Goal: Information Seeking & Learning: Learn about a topic

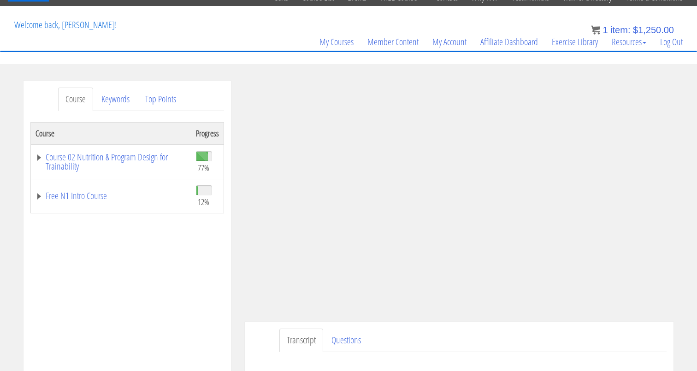
scroll to position [42, 0]
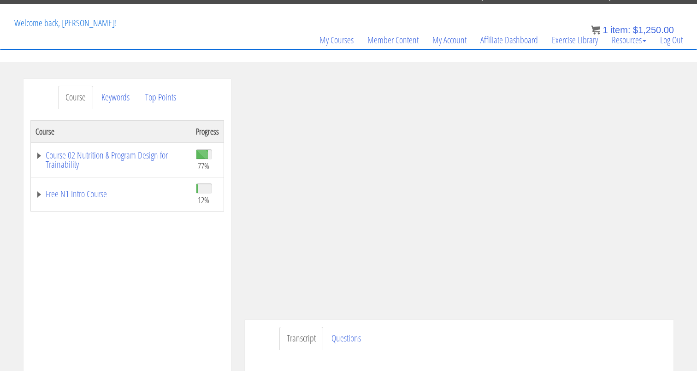
click at [213, 304] on div "Course Progress Course 02 Nutrition & Program Design for Trainability 77% Modul…" at bounding box center [127, 350] width 194 height 461
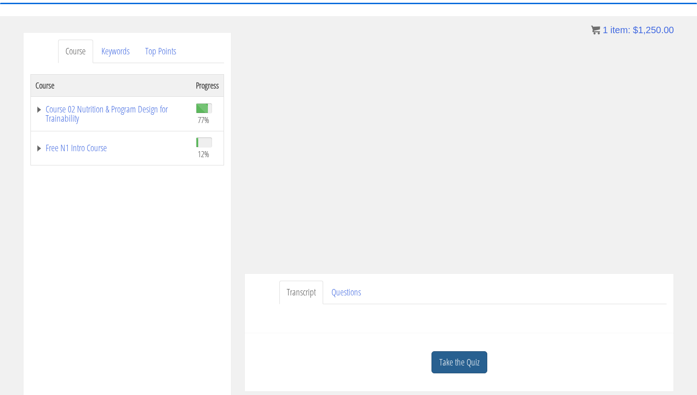
click at [477, 366] on link "Take the Quiz" at bounding box center [460, 362] width 56 height 23
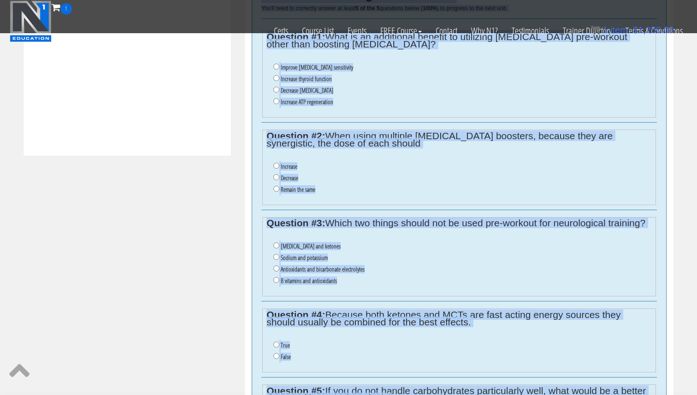
scroll to position [195, 0]
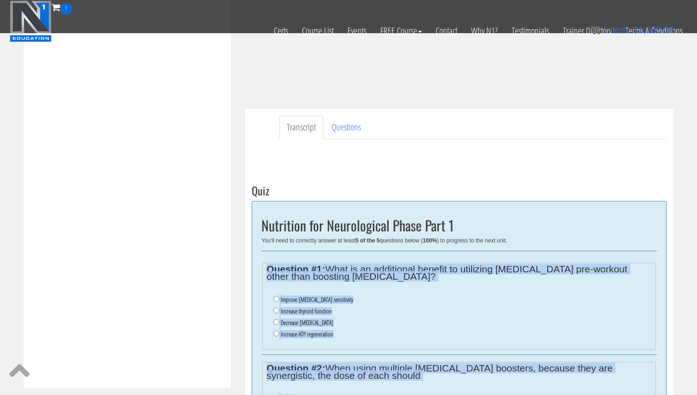
drag, startPoint x: 346, startPoint y: 317, endPoint x: 253, endPoint y: 257, distance: 111.1
copy div "Question #1: What is an additional benefit to utilizing tyrosine pre-workout ot…"
click at [307, 311] on label "Increase thyroid function" at bounding box center [306, 311] width 51 height 7
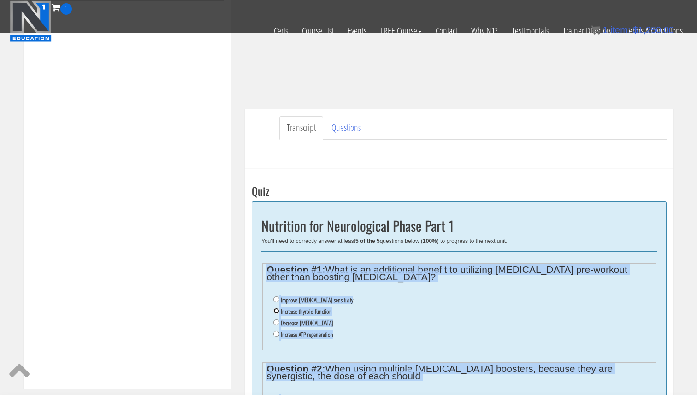
click at [279, 311] on input "Increase thyroid function" at bounding box center [276, 311] width 6 height 6
radio input "true"
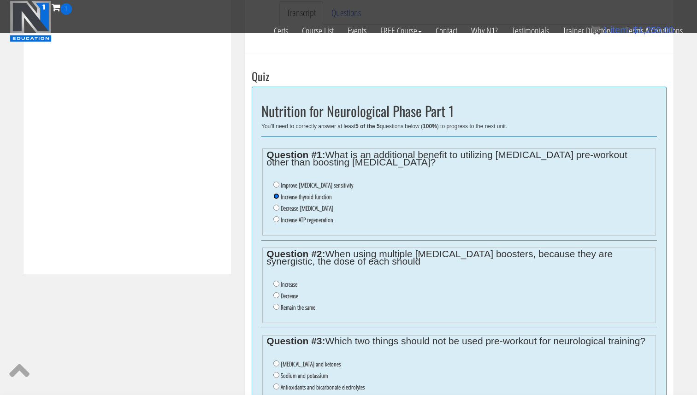
scroll to position [322, 0]
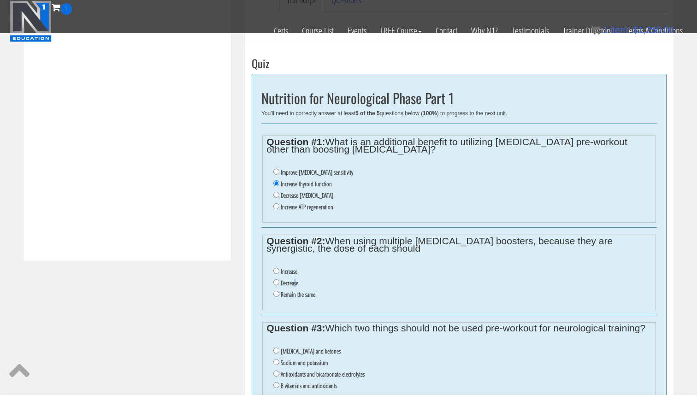
click at [295, 283] on label "Decrease" at bounding box center [290, 282] width 18 height 7
click at [293, 284] on label "Decrease" at bounding box center [290, 282] width 18 height 7
click at [279, 284] on input "Decrease" at bounding box center [276, 282] width 6 height 6
radio input "true"
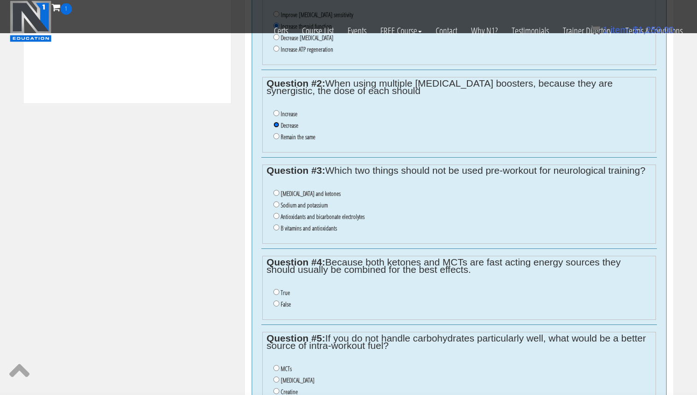
scroll to position [481, 0]
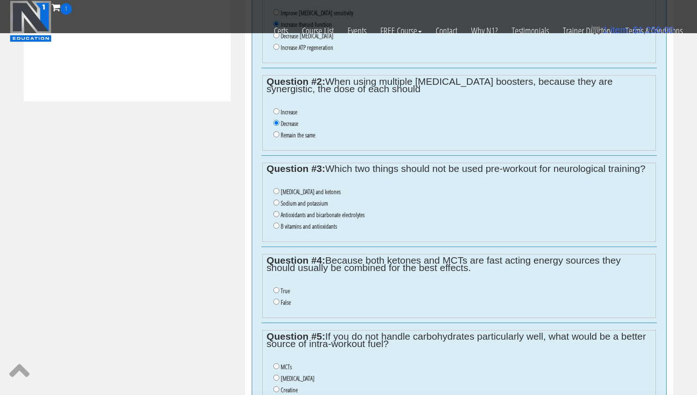
click at [331, 216] on label "Antioxidants and bicarbonate electrolytes" at bounding box center [323, 214] width 84 height 7
click at [279, 216] on input "Antioxidants and bicarbonate electrolytes" at bounding box center [276, 214] width 6 height 6
radio input "true"
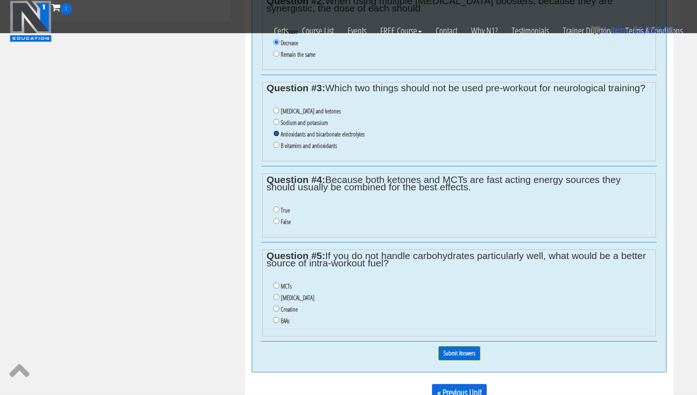
scroll to position [563, 0]
click at [276, 208] on input "True" at bounding box center [276, 209] width 6 height 6
radio input "true"
click at [293, 311] on label "Creatine" at bounding box center [289, 308] width 17 height 7
click at [279, 311] on input "Creatine" at bounding box center [276, 308] width 6 height 6
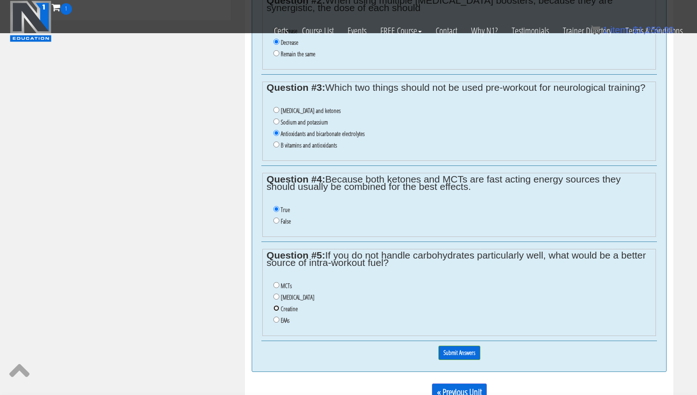
radio input "true"
click at [278, 285] on input "MCTs" at bounding box center [276, 285] width 6 height 6
radio input "true"
click at [453, 355] on input "Submit Answers" at bounding box center [459, 353] width 42 height 14
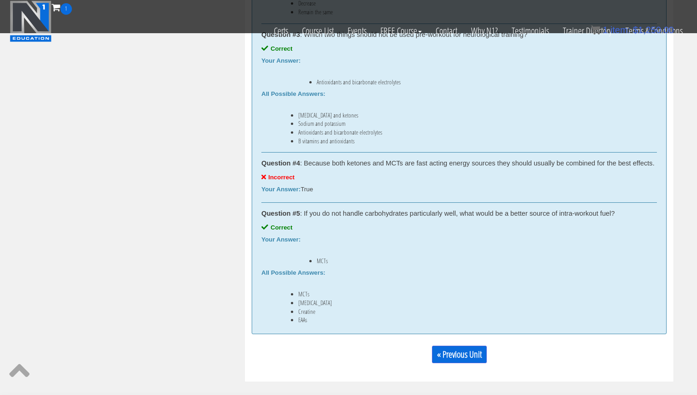
scroll to position [767, 0]
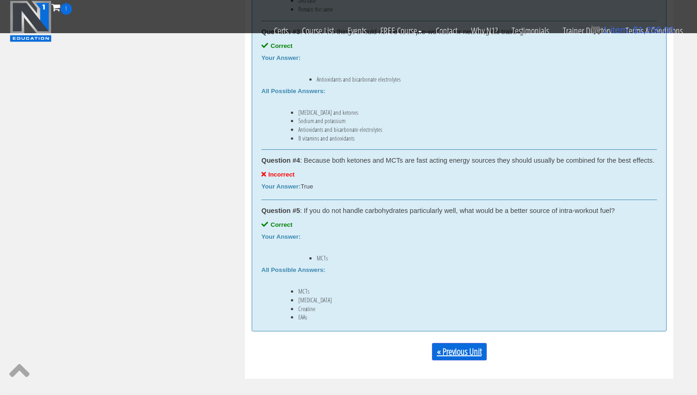
click at [452, 351] on link "« Previous Unit" at bounding box center [459, 352] width 55 height 18
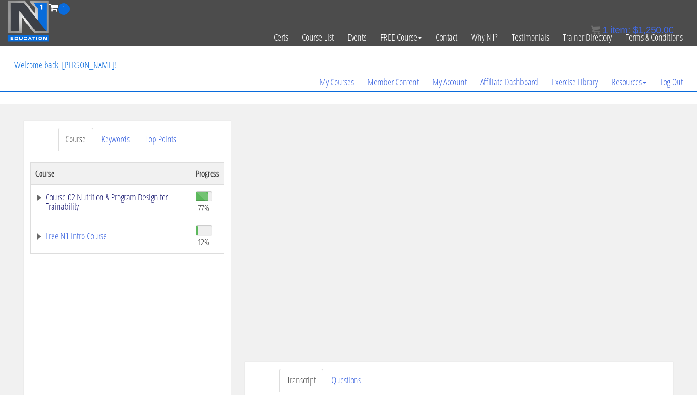
click at [103, 200] on link "Course 02 Nutrition & Program Design for Trainability" at bounding box center [111, 202] width 151 height 18
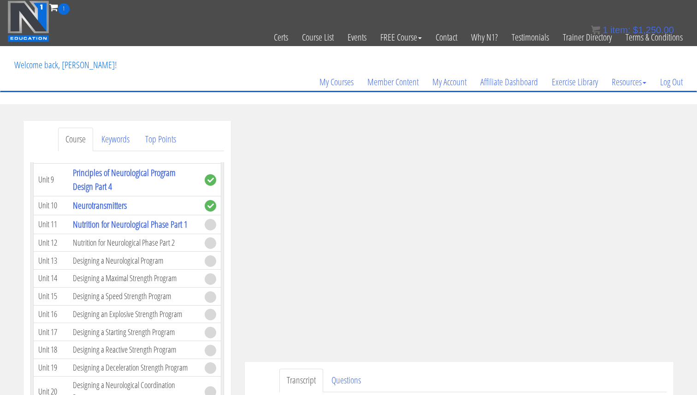
scroll to position [1918, 0]
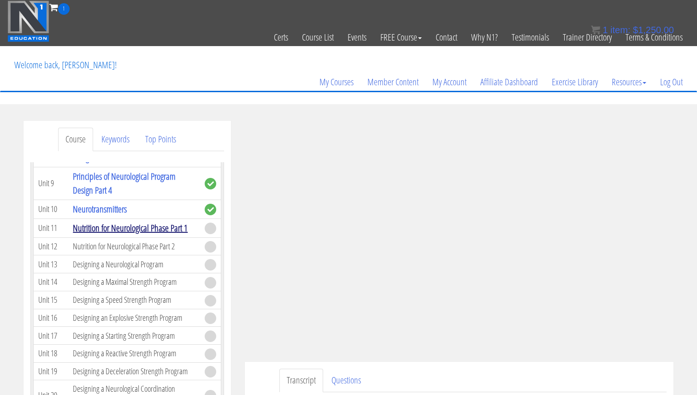
click at [163, 222] on link "Nutrition for Neurological Phase Part 1" at bounding box center [130, 228] width 115 height 12
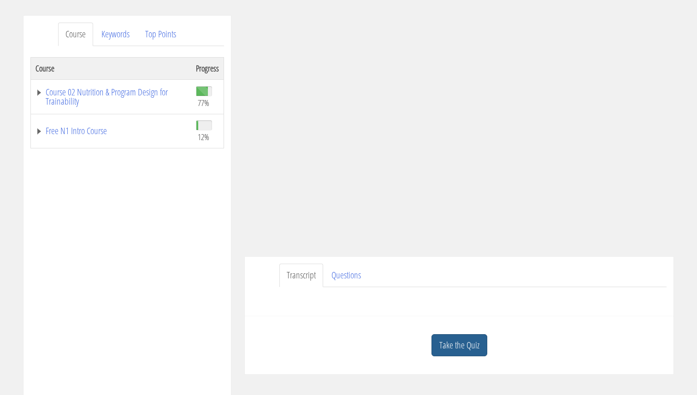
click at [464, 349] on link "Take the Quiz" at bounding box center [460, 345] width 56 height 23
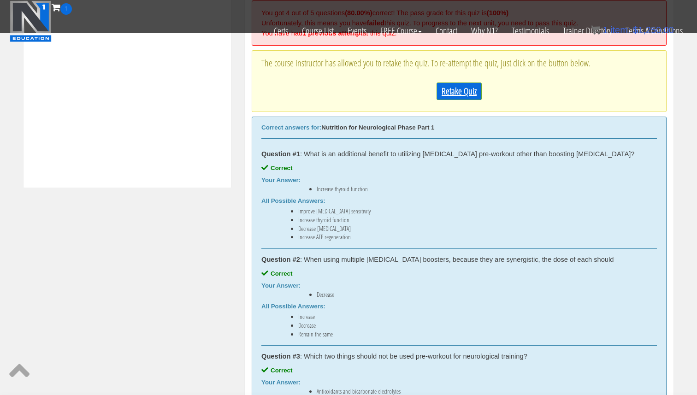
scroll to position [391, 0]
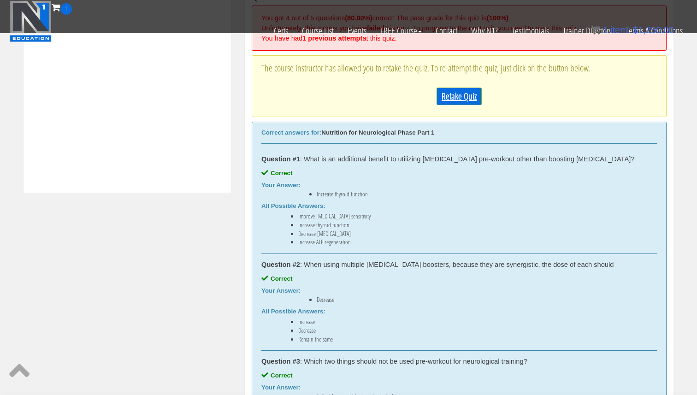
click at [462, 95] on link "Retake Quiz" at bounding box center [459, 97] width 45 height 18
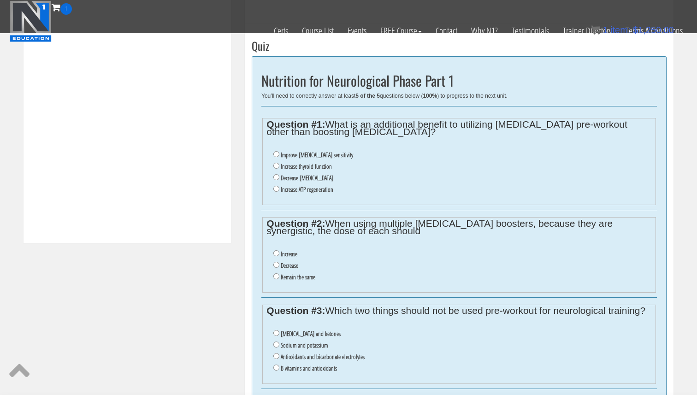
scroll to position [339, 0]
click at [293, 166] on label "Increase thyroid function" at bounding box center [306, 167] width 51 height 7
click at [279, 166] on input "Increase thyroid function" at bounding box center [276, 167] width 6 height 6
radio input "true"
click at [287, 268] on label "Decrease" at bounding box center [290, 266] width 18 height 7
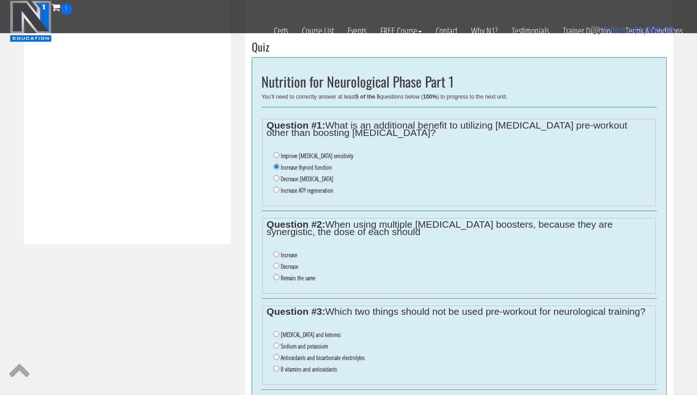
click at [279, 268] on input "Decrease" at bounding box center [276, 266] width 6 height 6
radio input "true"
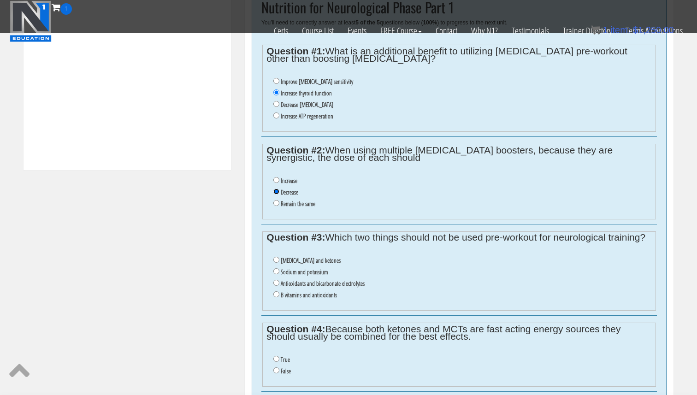
scroll to position [422, 0]
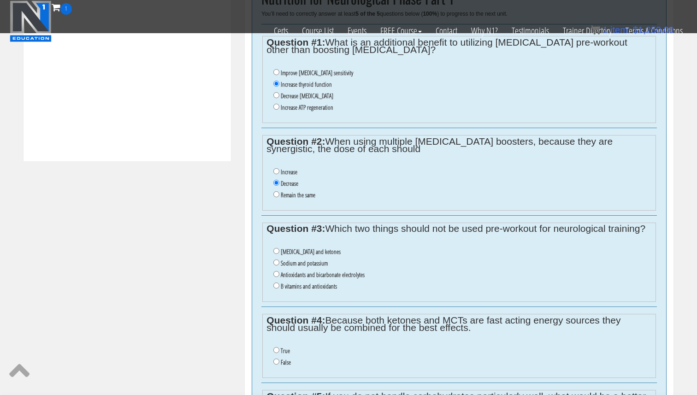
click at [291, 275] on label "Antioxidants and bicarbonate electrolytes" at bounding box center [323, 274] width 84 height 7
click at [279, 275] on input "Antioxidants and bicarbonate electrolytes" at bounding box center [276, 274] width 6 height 6
radio input "true"
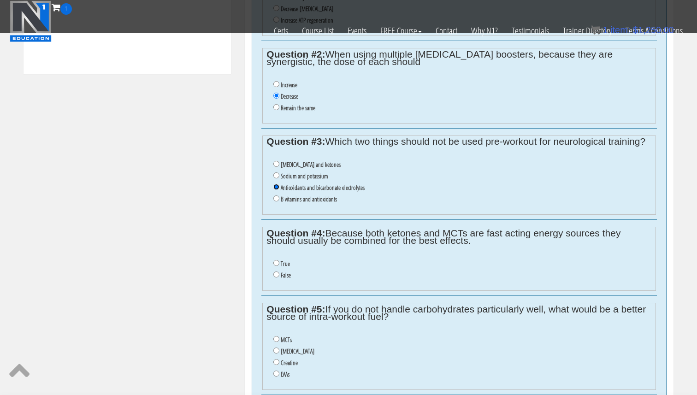
scroll to position [516, 0]
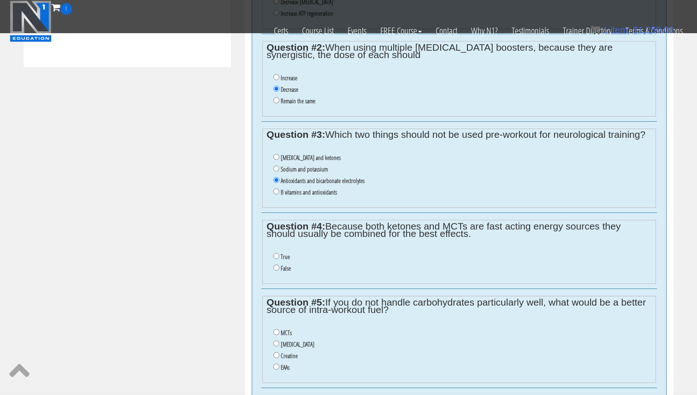
click at [285, 270] on label "False" at bounding box center [286, 268] width 10 height 7
click at [279, 270] on input "False" at bounding box center [276, 268] width 6 height 6
radio input "true"
click at [283, 329] on label "MCTs" at bounding box center [286, 332] width 11 height 7
click at [279, 329] on input "MCTs" at bounding box center [276, 332] width 6 height 6
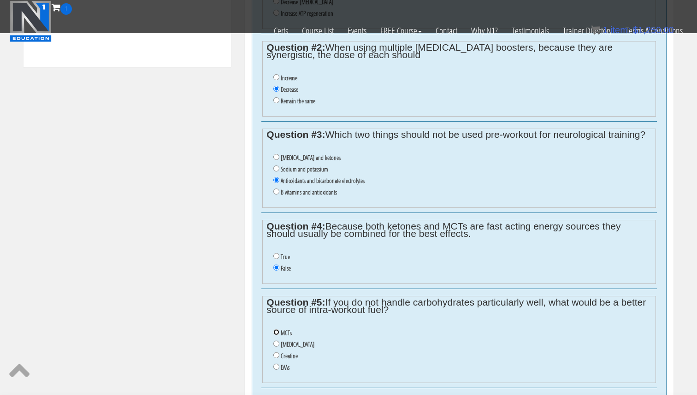
radio input "true"
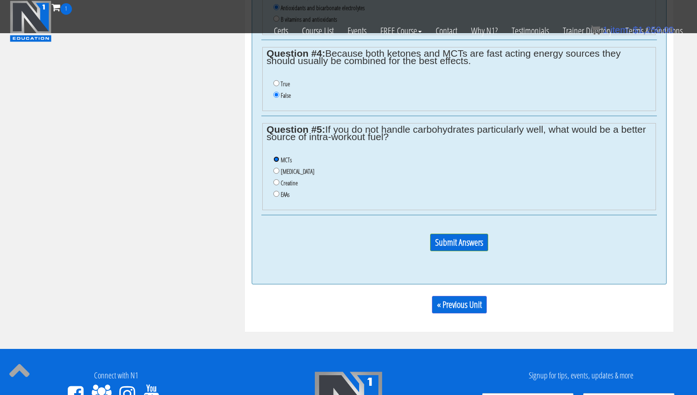
scroll to position [696, 0]
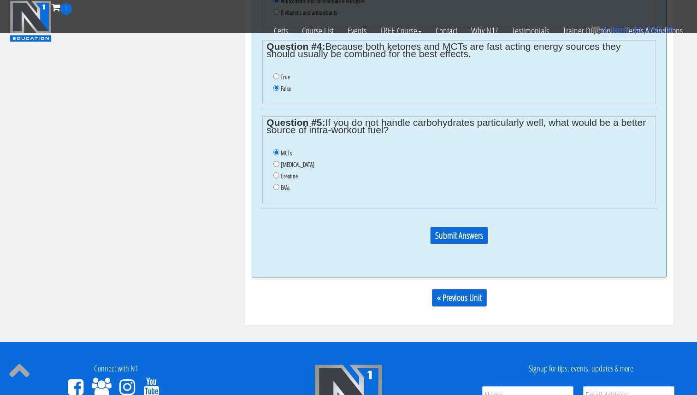
click at [466, 236] on input "Submit Answers" at bounding box center [459, 236] width 58 height 18
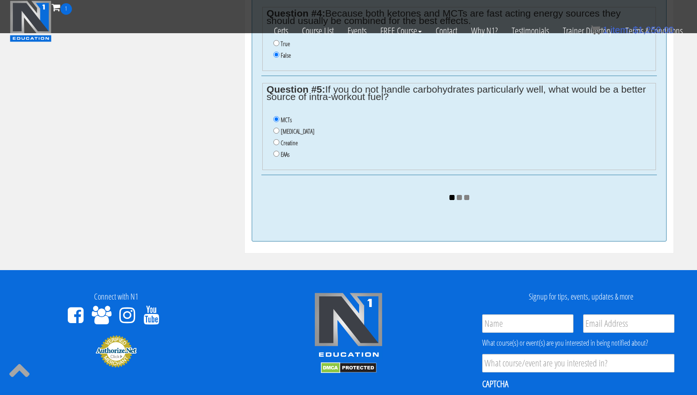
scroll to position [764, 0]
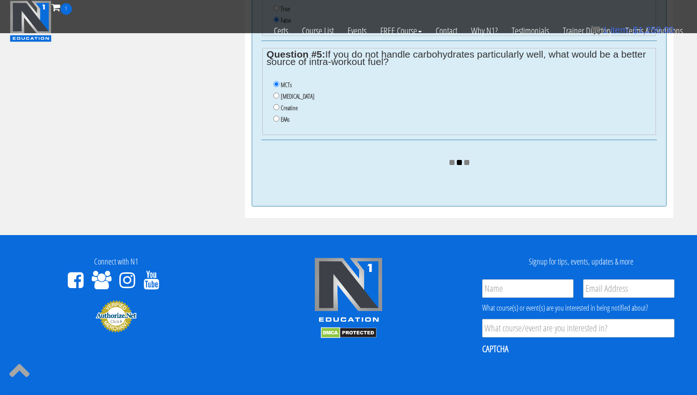
click at [466, 164] on img at bounding box center [460, 162] width 20 height 5
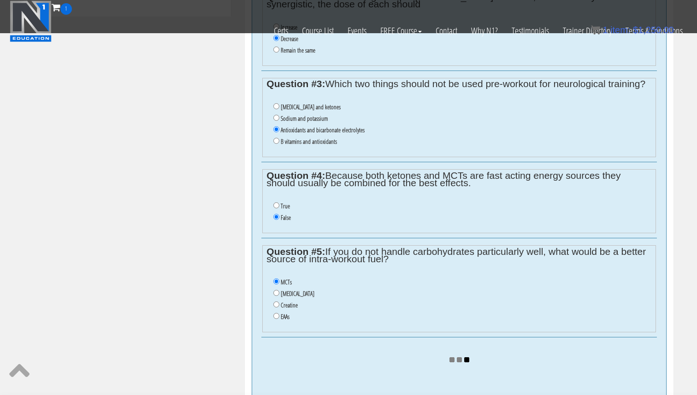
scroll to position [584, 0]
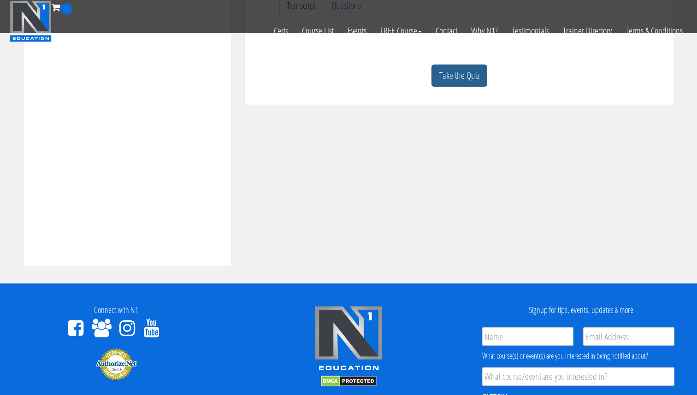
scroll to position [308, 0]
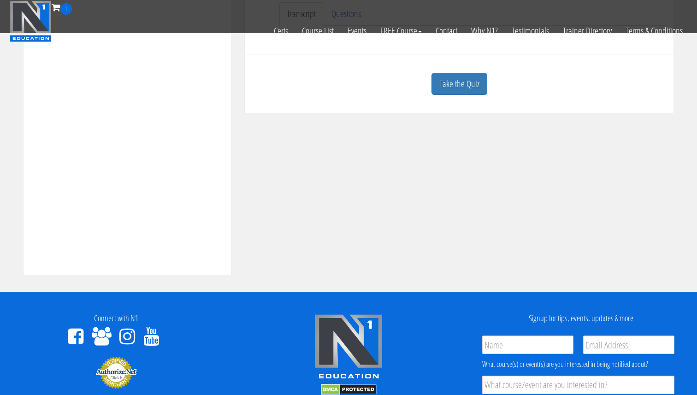
click at [458, 80] on link "Take the Quiz" at bounding box center [460, 84] width 56 height 23
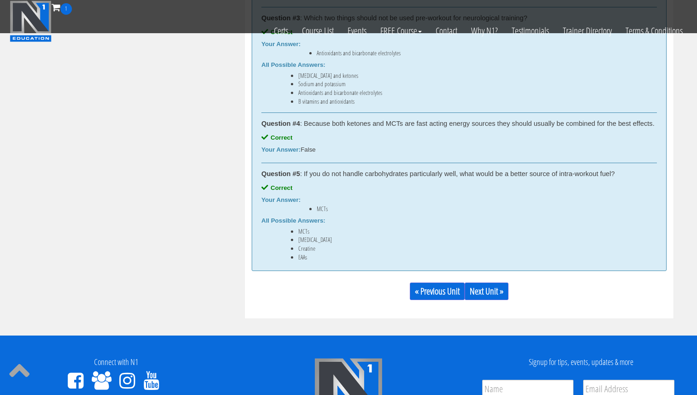
scroll to position [917, 0]
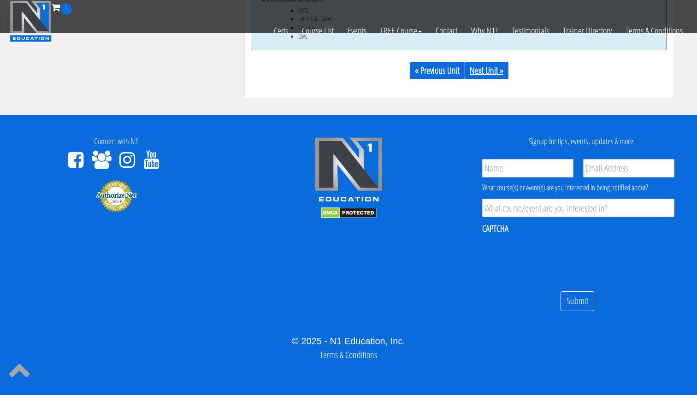
click at [478, 71] on link "Next Unit »" at bounding box center [487, 71] width 44 height 18
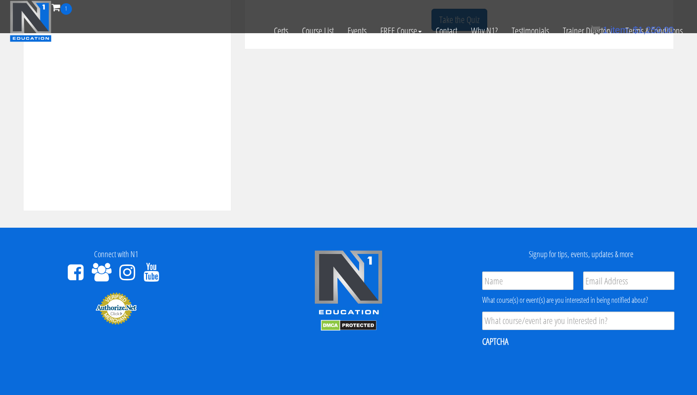
scroll to position [360, 0]
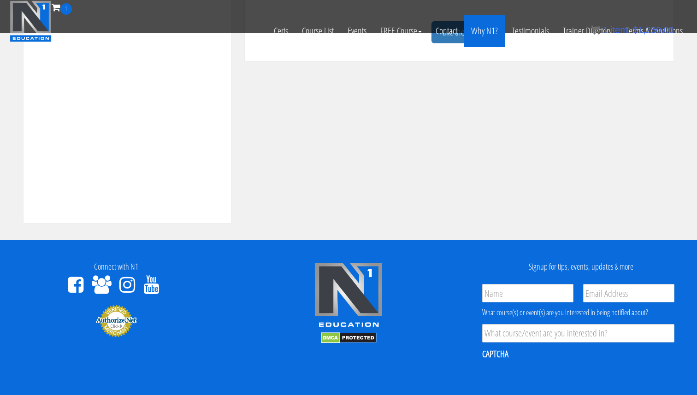
click at [477, 39] on link "Why N1?" at bounding box center [484, 31] width 41 height 32
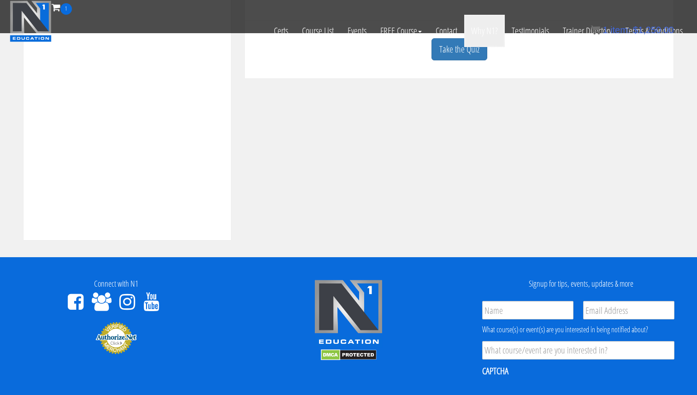
scroll to position [343, 0]
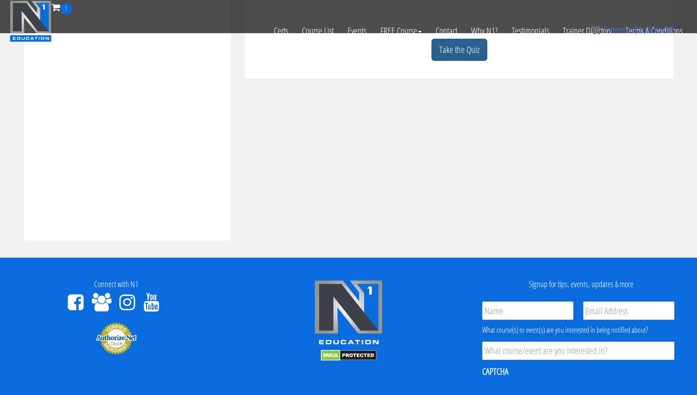
click at [451, 55] on link "Take the Quiz" at bounding box center [460, 50] width 56 height 23
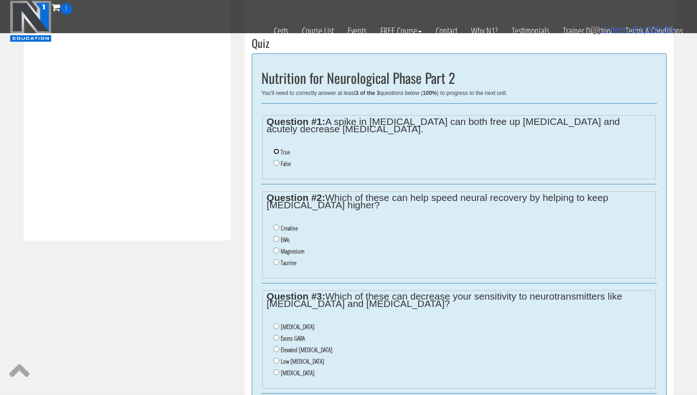
click at [275, 151] on input "True" at bounding box center [276, 151] width 6 height 6
radio input "true"
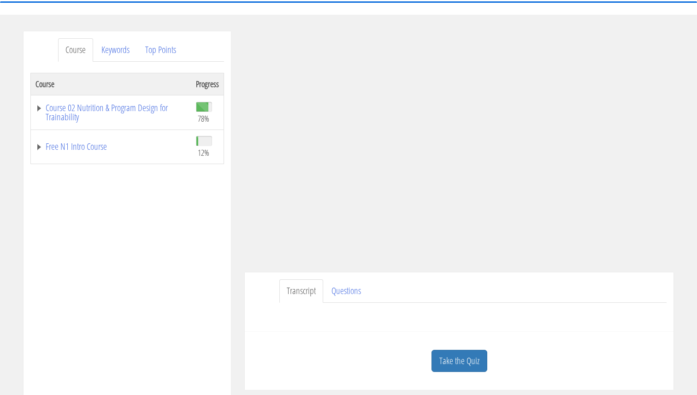
scroll to position [90, 0]
click at [462, 363] on link "Take the Quiz" at bounding box center [460, 360] width 56 height 23
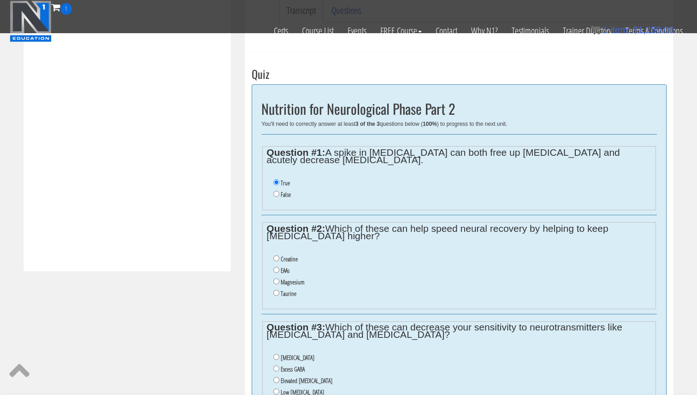
scroll to position [331, 0]
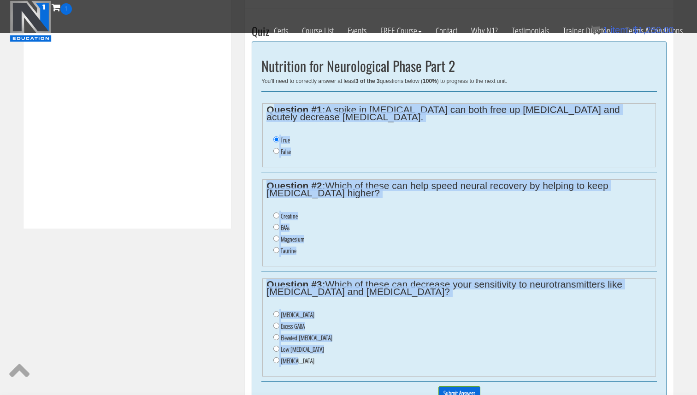
drag, startPoint x: 307, startPoint y: 367, endPoint x: 274, endPoint y: 106, distance: 262.9
click at [274, 106] on div "Nutrition for Neurological Phase Part 2 You'll need to correctly answer at leas…" at bounding box center [459, 227] width 415 height 372
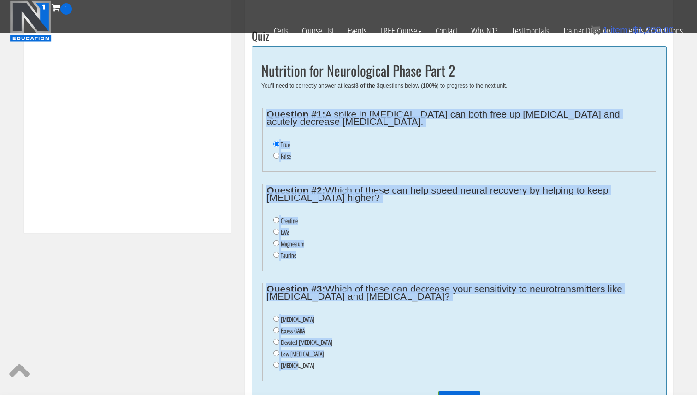
copy div "Question #1: A spike in insulin can both free up testosterone and acutely decre…"
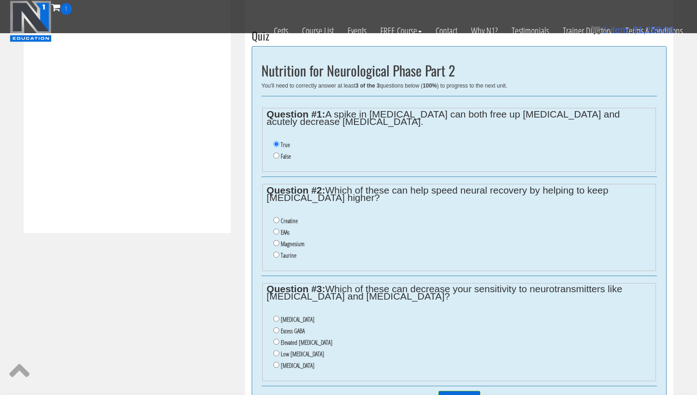
click at [281, 254] on li "Taurine" at bounding box center [462, 256] width 378 height 12
click at [277, 255] on input "Taurine" at bounding box center [276, 255] width 6 height 6
radio input "true"
click at [278, 343] on input "Elevated cortisol" at bounding box center [276, 342] width 6 height 6
radio input "true"
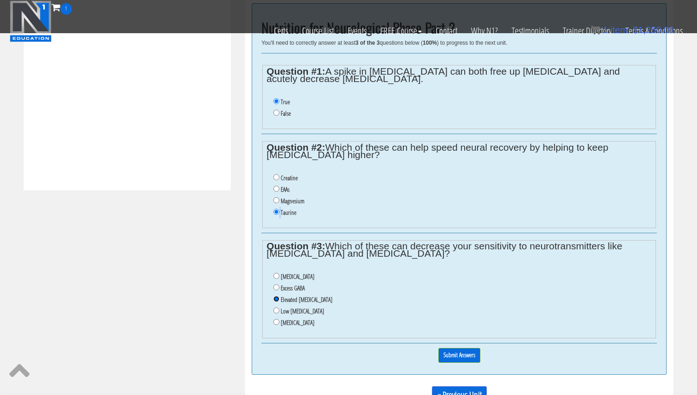
scroll to position [395, 0]
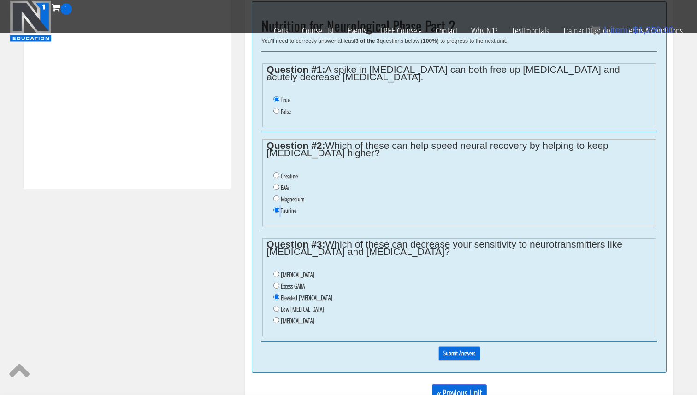
click at [465, 352] on input "Submit Answers" at bounding box center [459, 353] width 42 height 14
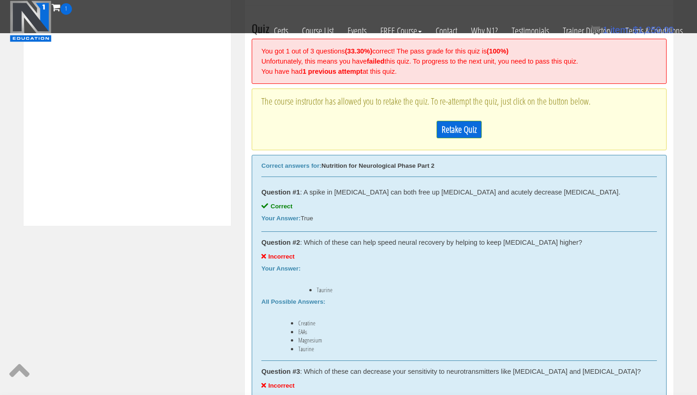
scroll to position [340, 0]
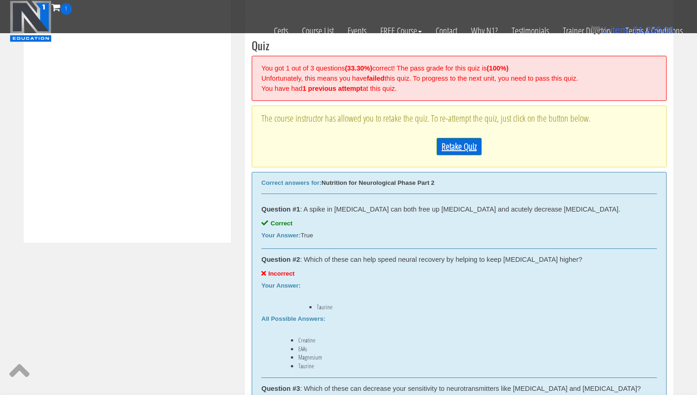
click at [457, 150] on link "Retake Quiz" at bounding box center [459, 147] width 45 height 18
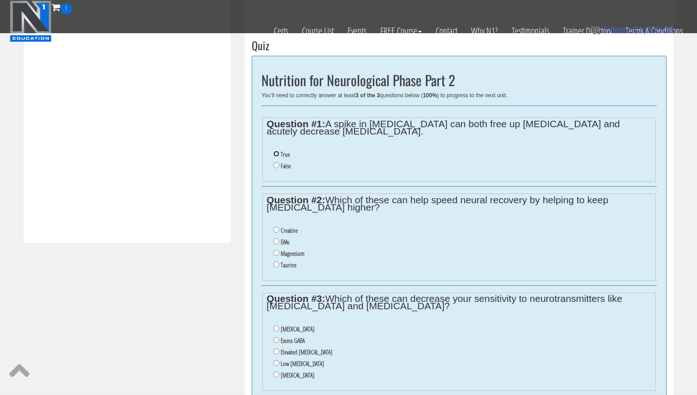
click at [279, 156] on input "True" at bounding box center [276, 154] width 6 height 6
radio input "true"
click at [286, 231] on label "Creatine" at bounding box center [289, 230] width 17 height 7
click at [279, 231] on input "Creatine" at bounding box center [276, 230] width 6 height 6
radio input "true"
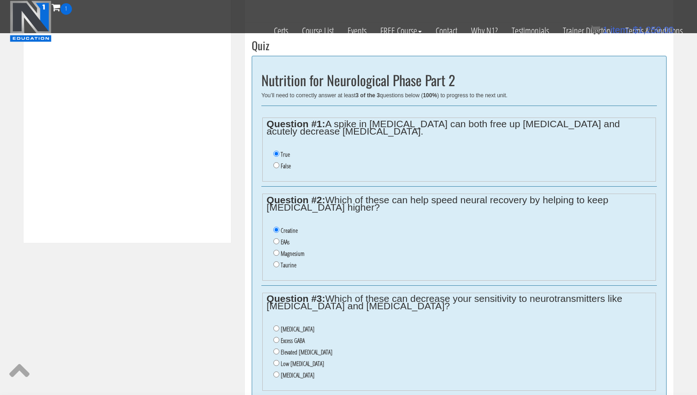
click at [295, 366] on label "Low serotonin" at bounding box center [302, 363] width 43 height 7
click at [279, 366] on input "Low serotonin" at bounding box center [276, 363] width 6 height 6
radio input "true"
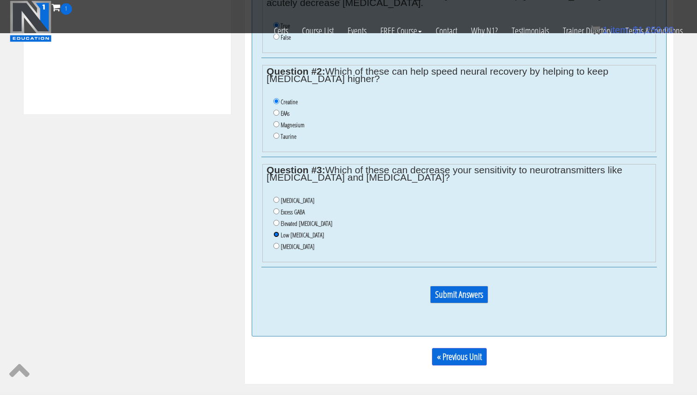
scroll to position [493, 0]
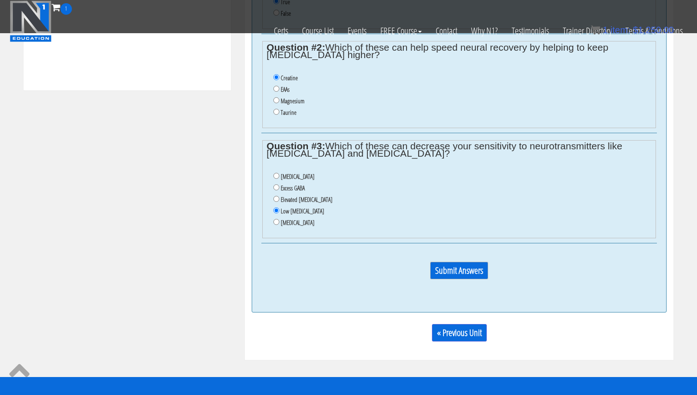
click at [456, 267] on input "Submit Answers" at bounding box center [459, 271] width 58 height 18
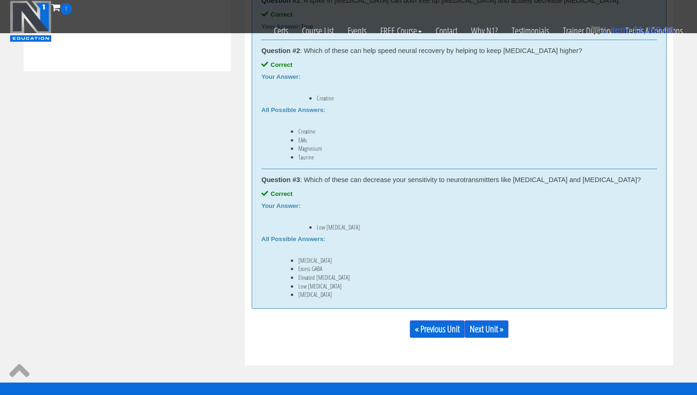
scroll to position [515, 0]
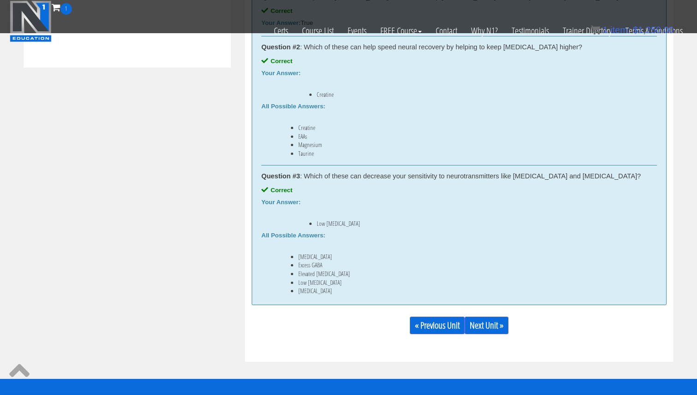
click at [485, 316] on div "« Previous Unit Next Unit »" at bounding box center [459, 325] width 415 height 31
click at [483, 320] on link "Next Unit »" at bounding box center [487, 326] width 44 height 18
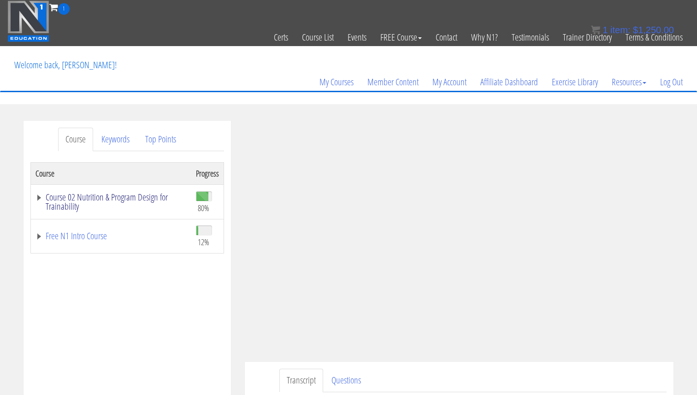
click at [120, 197] on link "Course 02 Nutrition & Program Design for Trainability" at bounding box center [111, 202] width 151 height 18
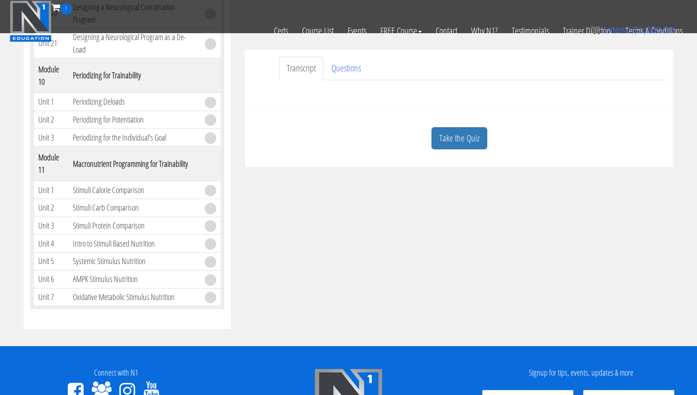
scroll to position [255, 0]
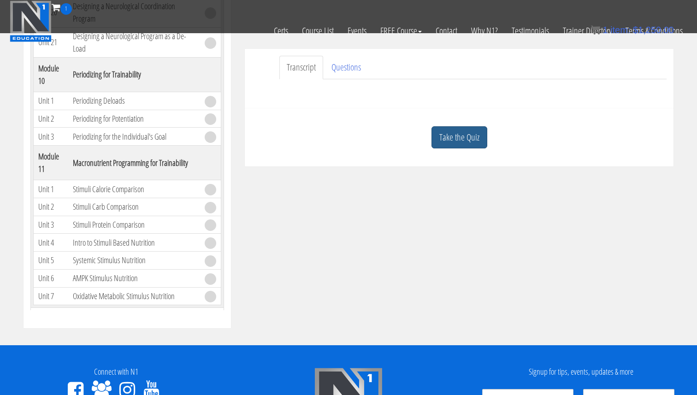
click at [470, 146] on link "Take the Quiz" at bounding box center [460, 137] width 56 height 23
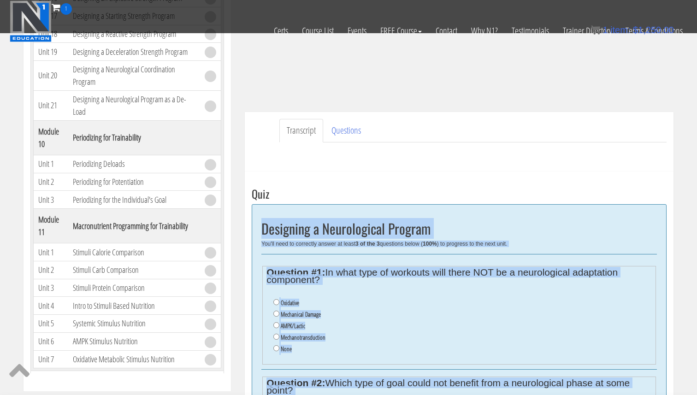
scroll to position [189, 0]
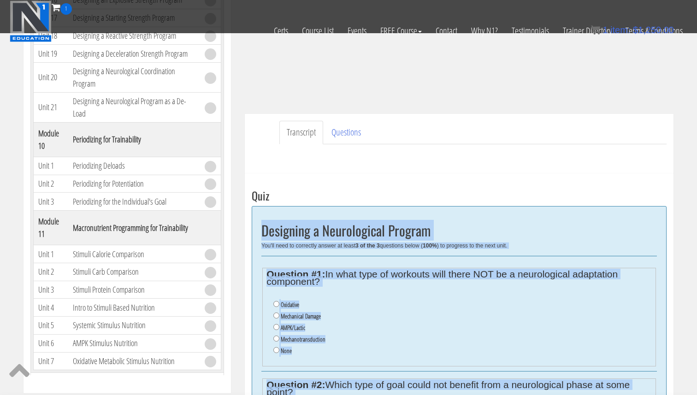
drag, startPoint x: 350, startPoint y: 284, endPoint x: 262, endPoint y: 231, distance: 103.2
copy div "Designing a Neurological Program You'll need to correctly answer at least 3 of …"
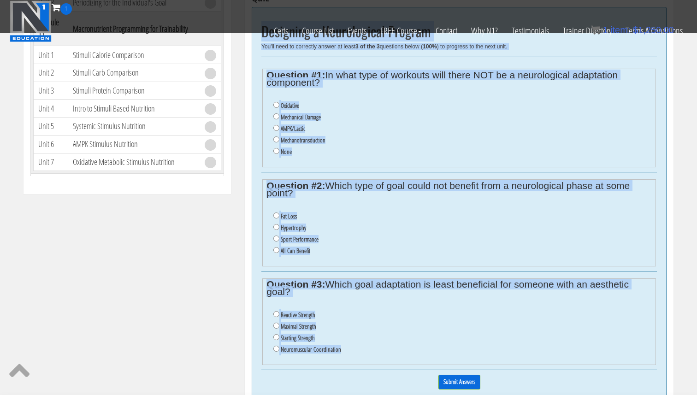
scroll to position [390, 0]
click at [277, 151] on input "None" at bounding box center [276, 151] width 6 height 6
radio input "true"
click at [277, 249] on input "All Can Benefit" at bounding box center [276, 250] width 6 height 6
radio input "true"
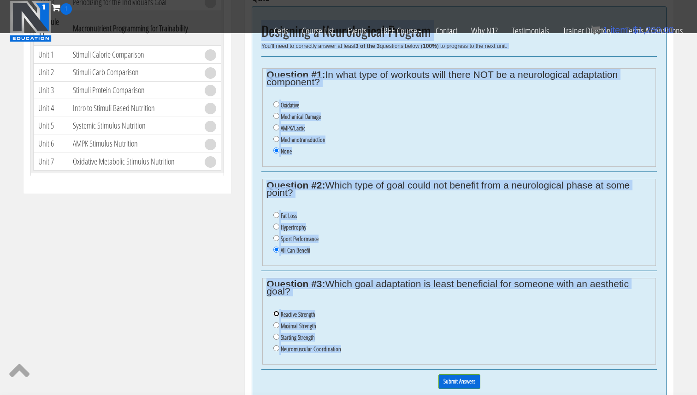
drag, startPoint x: 278, startPoint y: 313, endPoint x: 371, endPoint y: 350, distance: 100.3
click at [278, 313] on input "Reactive Strength" at bounding box center [276, 314] width 6 height 6
radio input "true"
click at [451, 379] on input "Submit Answers" at bounding box center [459, 381] width 42 height 14
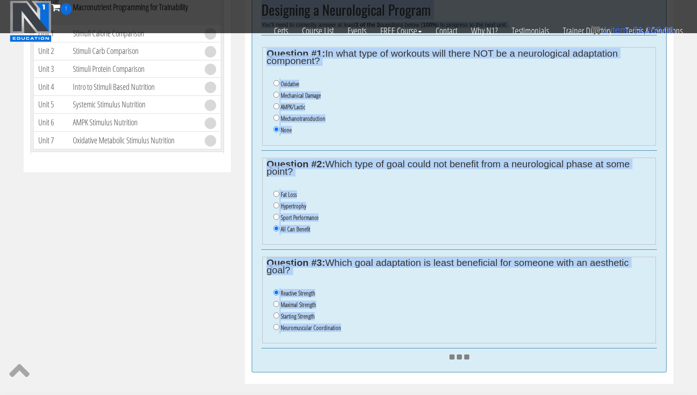
scroll to position [411, 0]
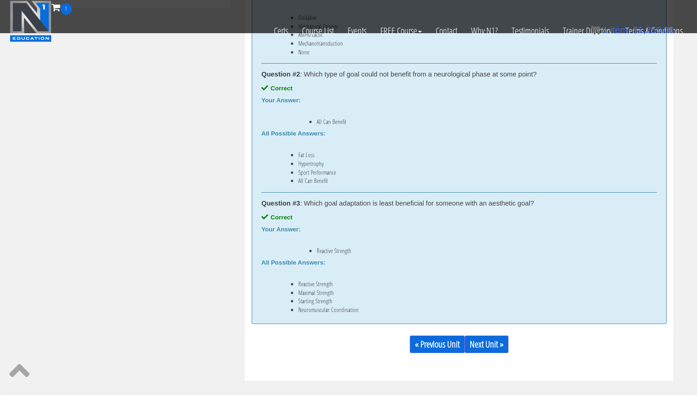
scroll to position [594, 0]
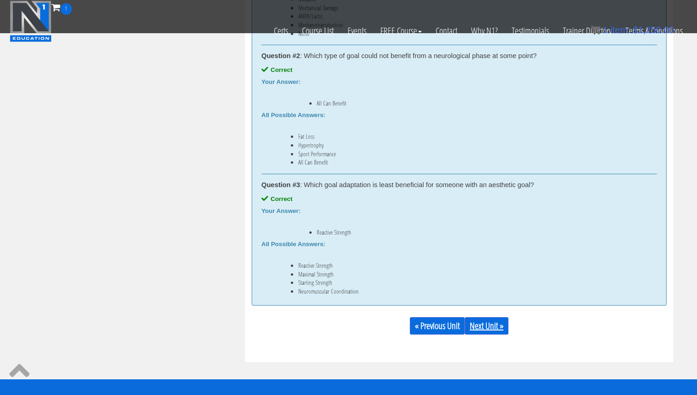
click at [483, 326] on link "Next Unit »" at bounding box center [487, 326] width 44 height 18
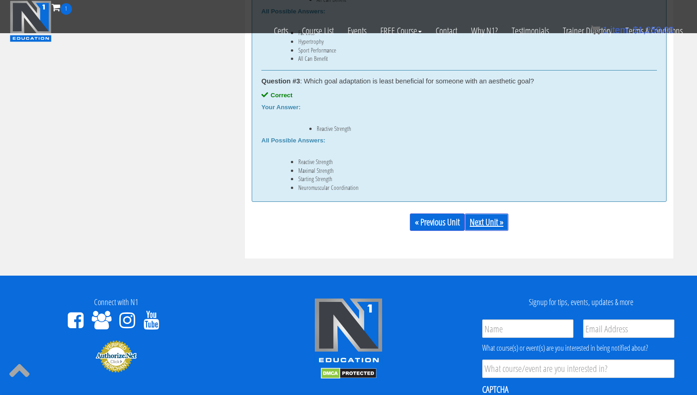
scroll to position [738, 0]
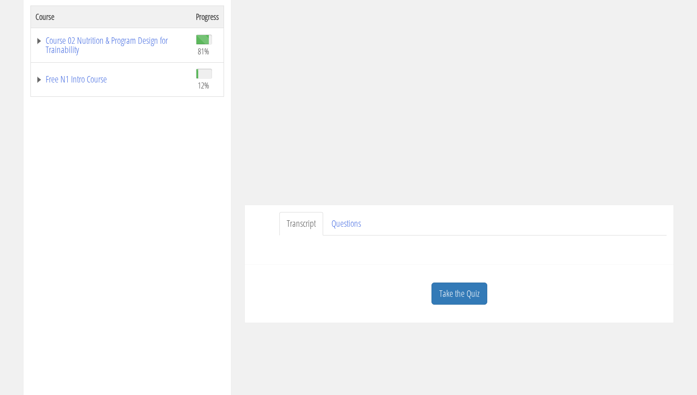
scroll to position [162, 0]
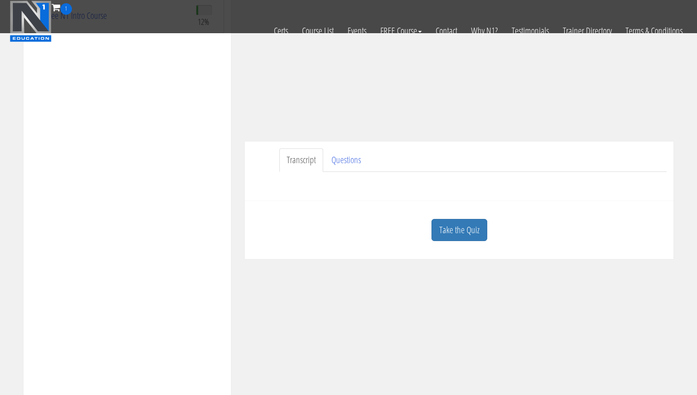
click at [450, 226] on link "Take the Quiz" at bounding box center [460, 230] width 56 height 23
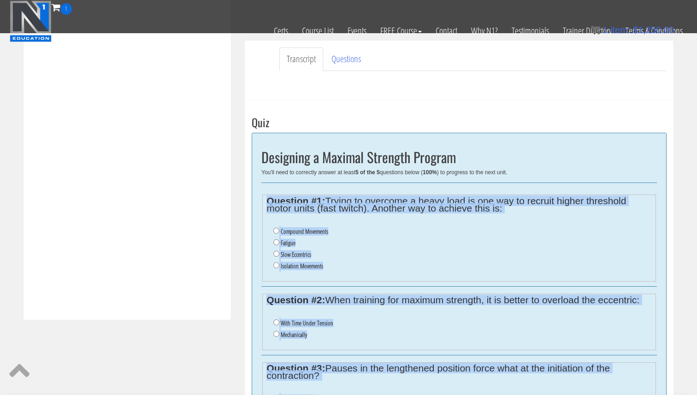
scroll to position [262, 0]
drag, startPoint x: 334, startPoint y: 321, endPoint x: 268, endPoint y: 189, distance: 147.0
click at [269, 189] on div "Designing a Maximal Strength Program You'll need to correctly answer at least 5…" at bounding box center [459, 382] width 415 height 497
copy div "Question #1: Trying to overcome a heavy load is one way to recruit higher thres…"
drag, startPoint x: 275, startPoint y: 243, endPoint x: 282, endPoint y: 251, distance: 10.4
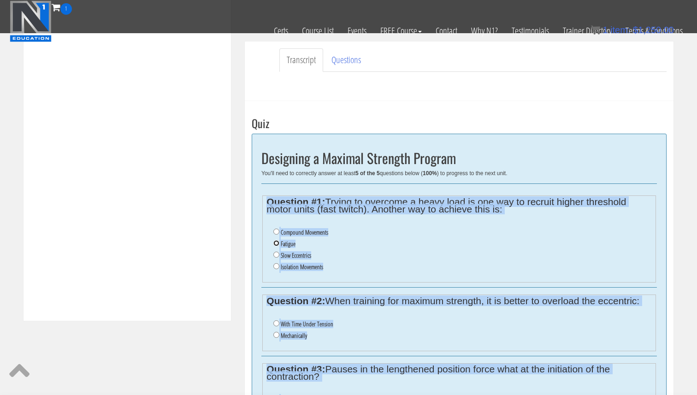
click at [277, 243] on input "Fatigue" at bounding box center [276, 243] width 6 height 6
radio input "true"
click at [275, 332] on input "Mechanically" at bounding box center [276, 335] width 6 height 6
radio input "true"
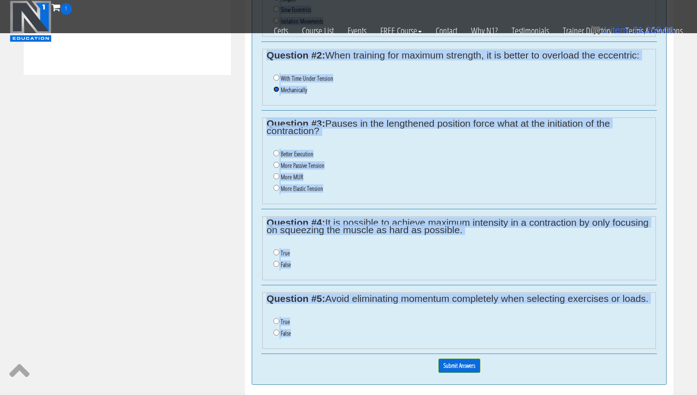
scroll to position [510, 0]
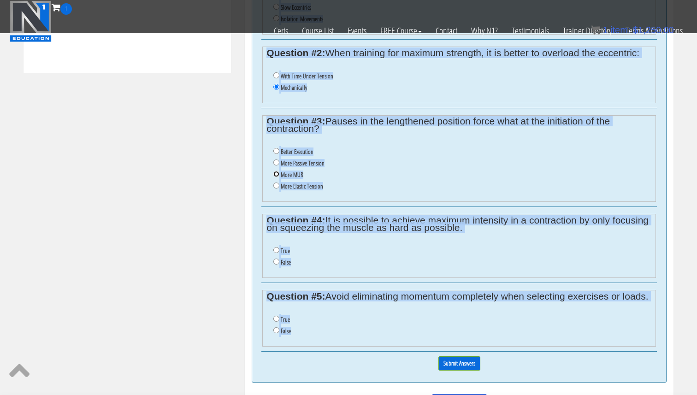
click at [277, 174] on input "More MUR" at bounding box center [276, 174] width 6 height 6
radio input "true"
click at [274, 260] on input "False" at bounding box center [276, 262] width 6 height 6
radio input "true"
click at [278, 318] on input "True" at bounding box center [276, 319] width 6 height 6
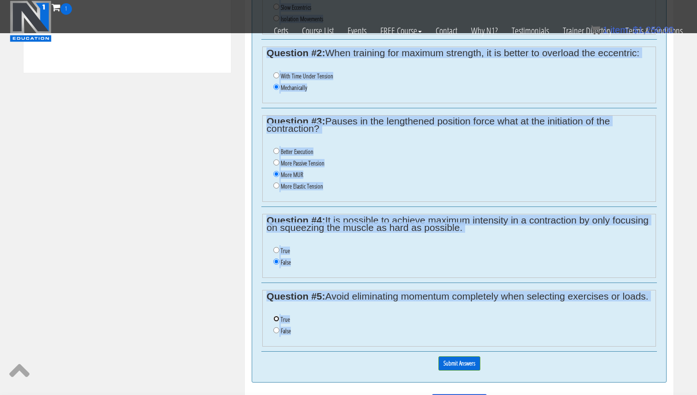
radio input "true"
click at [447, 361] on input "Submit Answers" at bounding box center [459, 363] width 42 height 14
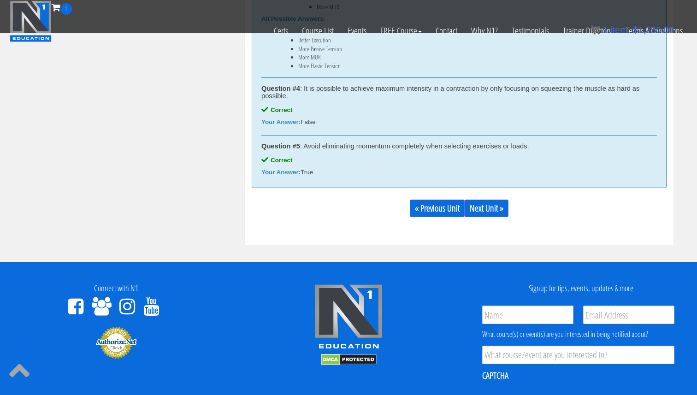
scroll to position [808, 0]
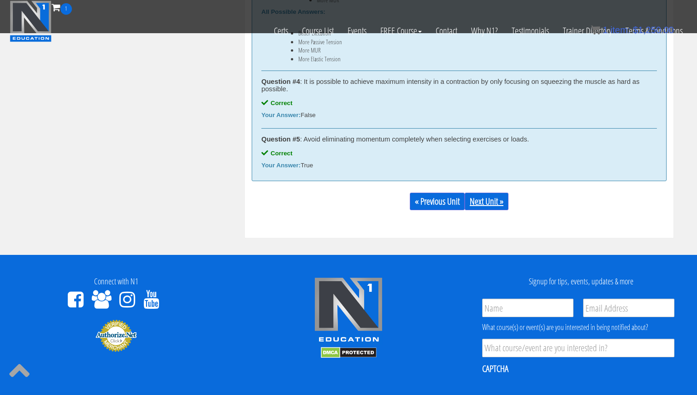
click at [493, 204] on link "Next Unit »" at bounding box center [487, 202] width 44 height 18
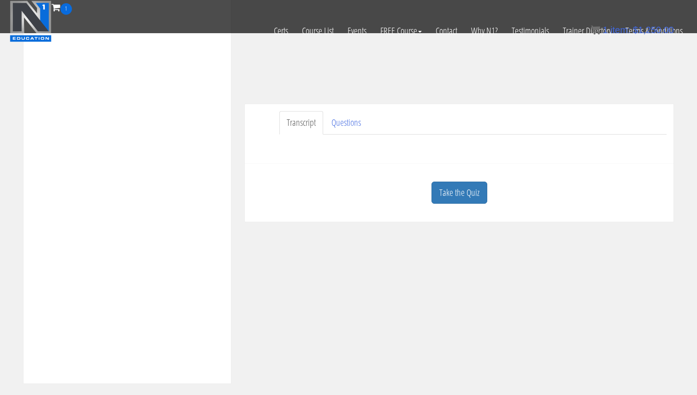
scroll to position [217, 0]
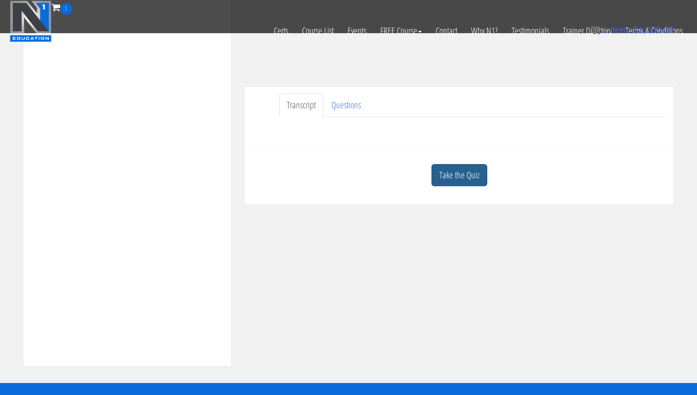
click at [468, 172] on link "Take the Quiz" at bounding box center [460, 175] width 56 height 23
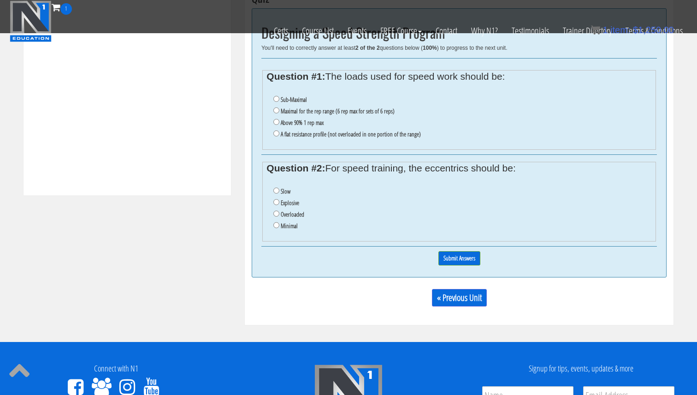
scroll to position [386, 0]
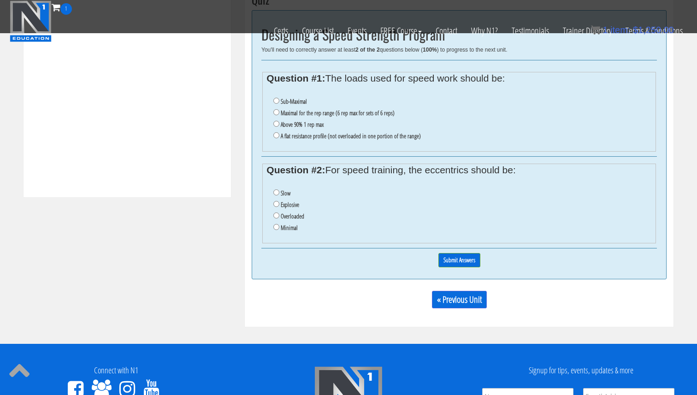
click at [290, 103] on label "Sub-Maximal" at bounding box center [294, 101] width 26 height 7
click at [279, 103] on input "Sub-Maximal" at bounding box center [276, 101] width 6 height 6
radio input "true"
click at [289, 228] on label "Minimal" at bounding box center [289, 227] width 17 height 7
click at [279, 228] on input "Minimal" at bounding box center [276, 227] width 6 height 6
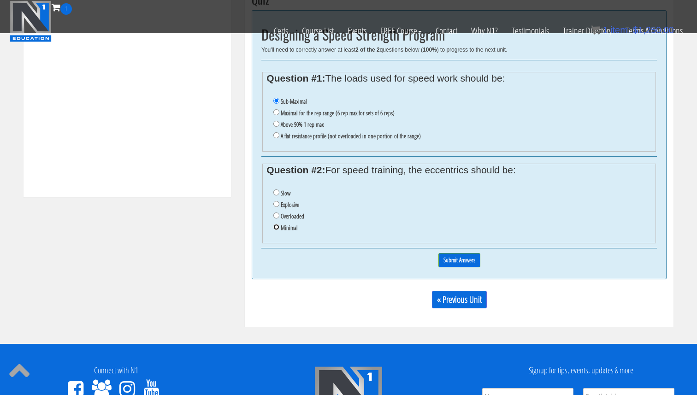
radio input "true"
click at [475, 258] on input "Submit Answers" at bounding box center [459, 260] width 42 height 14
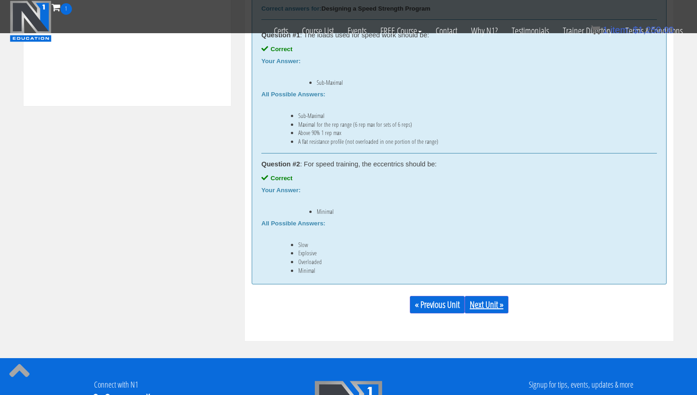
scroll to position [485, 0]
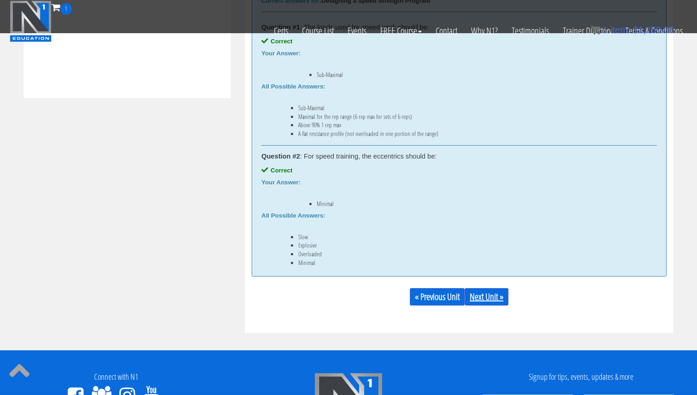
click at [493, 292] on link "Next Unit »" at bounding box center [487, 297] width 44 height 18
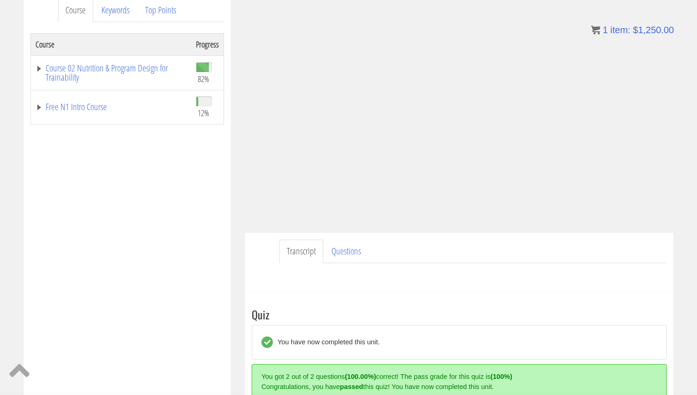
scroll to position [127, 0]
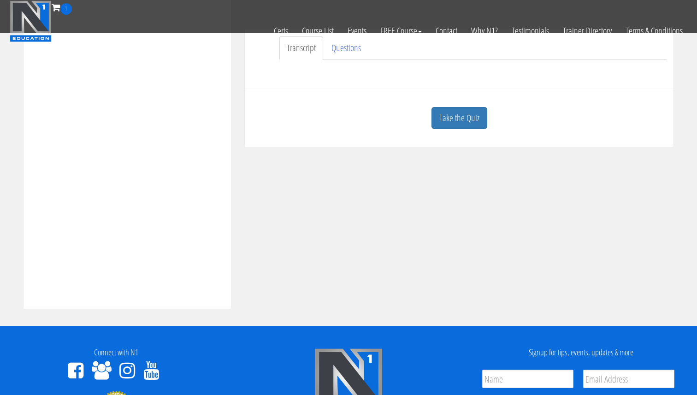
scroll to position [302, 0]
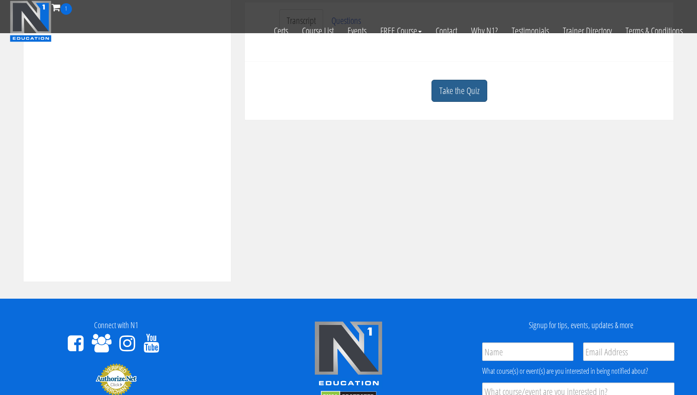
click at [477, 91] on link "Take the Quiz" at bounding box center [460, 91] width 56 height 23
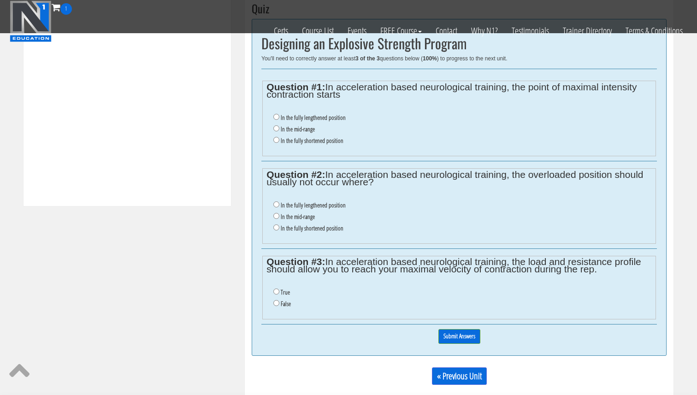
scroll to position [377, 0]
click at [333, 118] on label "In the fully lengthened position" at bounding box center [313, 117] width 65 height 7
click at [279, 118] on input "In the fully lengthened position" at bounding box center [276, 117] width 6 height 6
radio input "true"
click at [320, 231] on label "In the fully shortened position" at bounding box center [312, 228] width 63 height 7
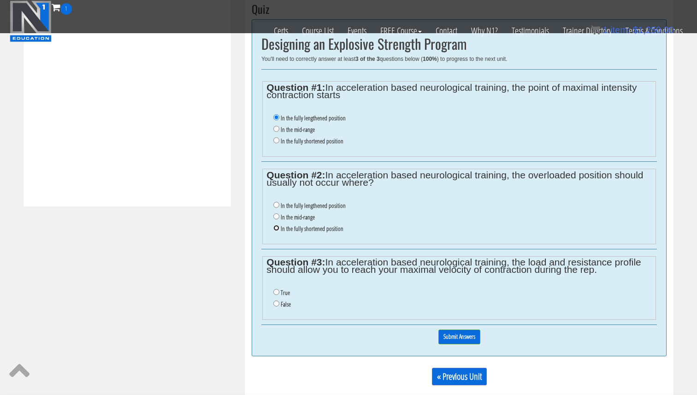
click at [279, 231] on input "In the fully shortened position" at bounding box center [276, 228] width 6 height 6
radio input "true"
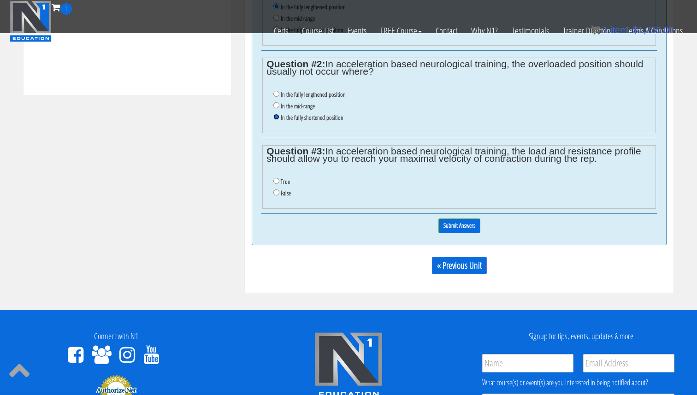
scroll to position [490, 0]
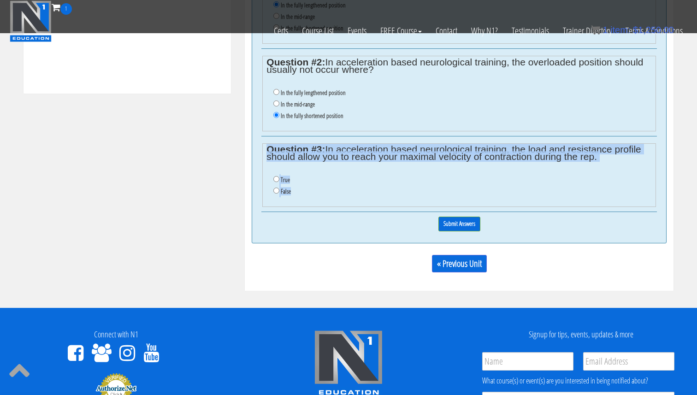
drag, startPoint x: 272, startPoint y: 156, endPoint x: 248, endPoint y: 128, distance: 37.3
click at [247, 128] on div "Take the Quiz Quiz Designing an Explosive Strength Program You'll need to corre…" at bounding box center [459, 82] width 429 height 417
copy div "Question #3: In acceleration based neurological training, the load and resistan…"
click at [277, 181] on input "True" at bounding box center [276, 179] width 6 height 6
radio input "true"
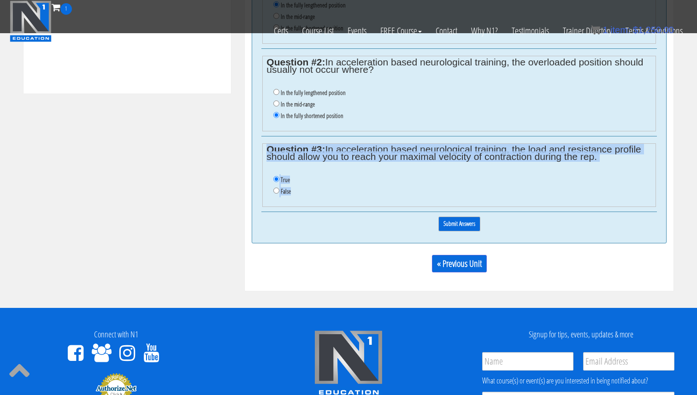
click at [443, 224] on input "Submit Answers" at bounding box center [459, 224] width 42 height 14
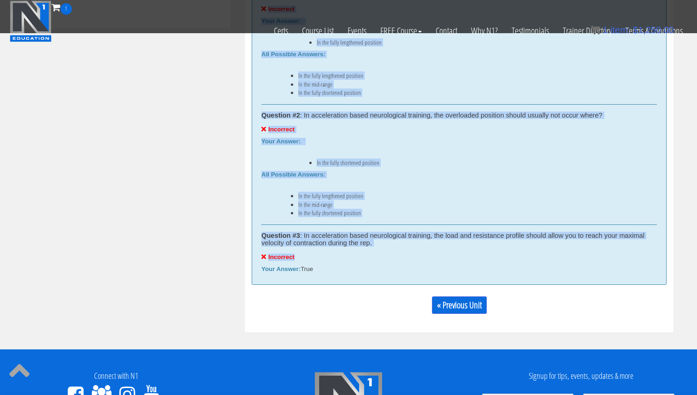
scroll to position [553, 0]
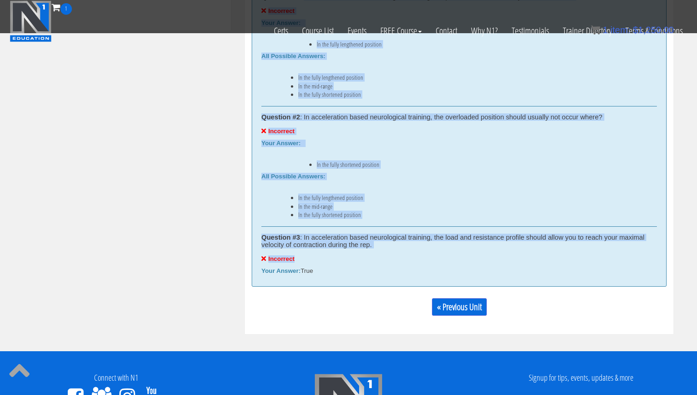
drag, startPoint x: 307, startPoint y: 202, endPoint x: 402, endPoint y: 271, distance: 117.3
click at [402, 271] on div "Correct answers for: Designing an Explosive Strength Program Question #1 : In a…" at bounding box center [459, 122] width 415 height 327
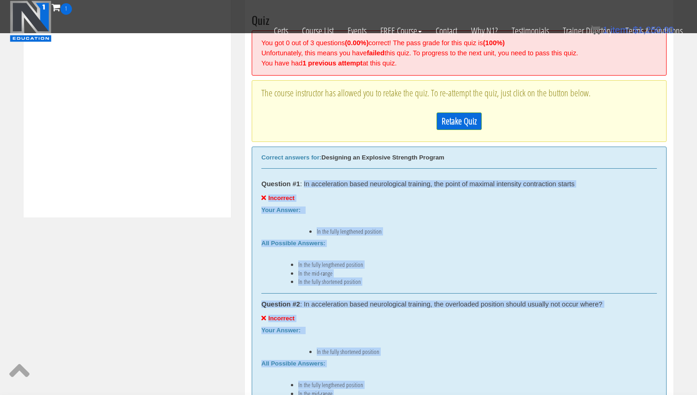
scroll to position [360, 0]
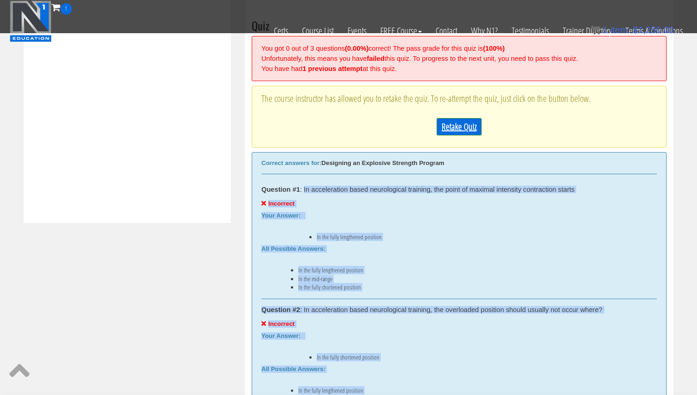
click at [453, 131] on link "Retake Quiz" at bounding box center [459, 127] width 45 height 18
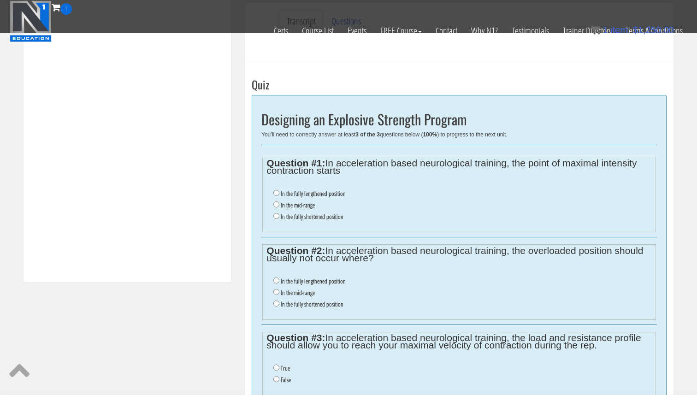
scroll to position [299, 0]
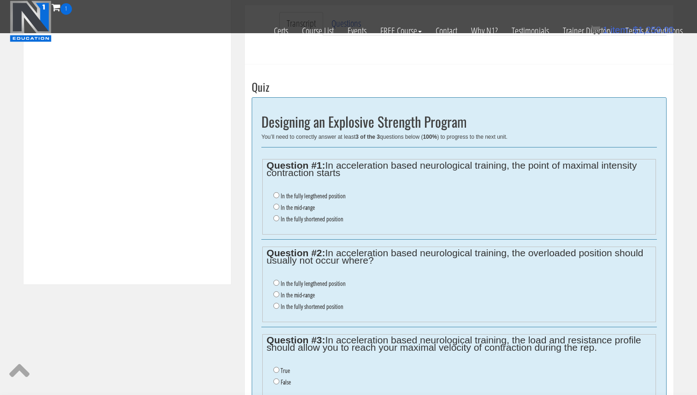
click at [298, 216] on label "In the fully shortened position" at bounding box center [312, 218] width 63 height 7
click at [279, 216] on input "In the fully shortened position" at bounding box center [276, 218] width 6 height 6
radio input "true"
drag, startPoint x: 322, startPoint y: 286, endPoint x: 308, endPoint y: 348, distance: 63.5
click at [322, 286] on label "In the fully lengthened position" at bounding box center [313, 283] width 65 height 7
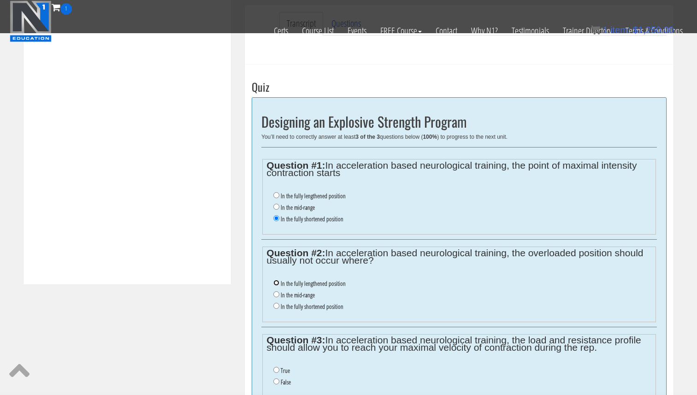
click at [279, 286] on input "In the fully lengthened position" at bounding box center [276, 283] width 6 height 6
radio input "true"
click at [289, 386] on li "False" at bounding box center [462, 383] width 378 height 12
click at [289, 384] on label "False" at bounding box center [286, 382] width 10 height 7
click at [279, 384] on input "False" at bounding box center [276, 382] width 6 height 6
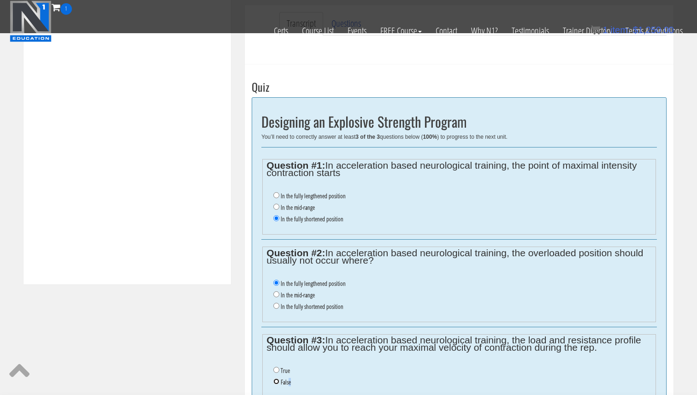
radio input "true"
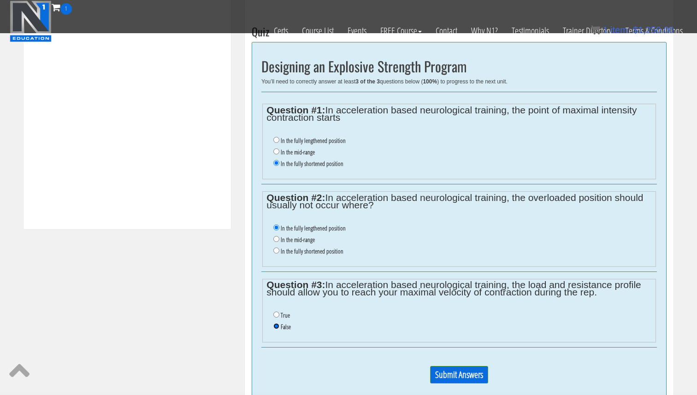
scroll to position [367, 0]
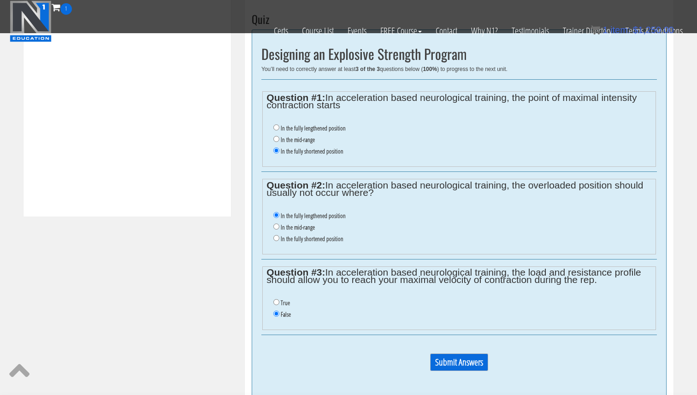
click at [460, 358] on input "Submit Answers" at bounding box center [459, 363] width 58 height 18
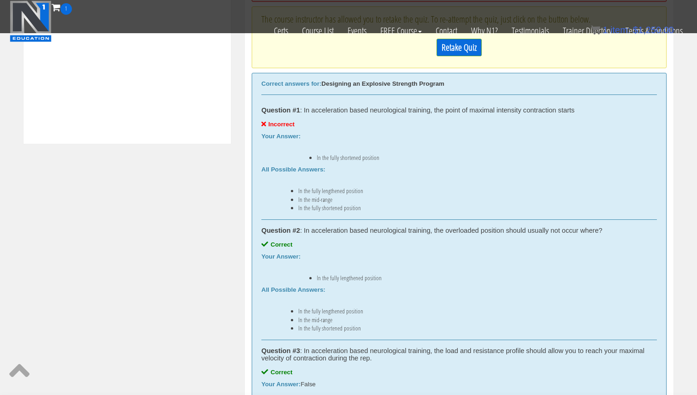
scroll to position [426, 0]
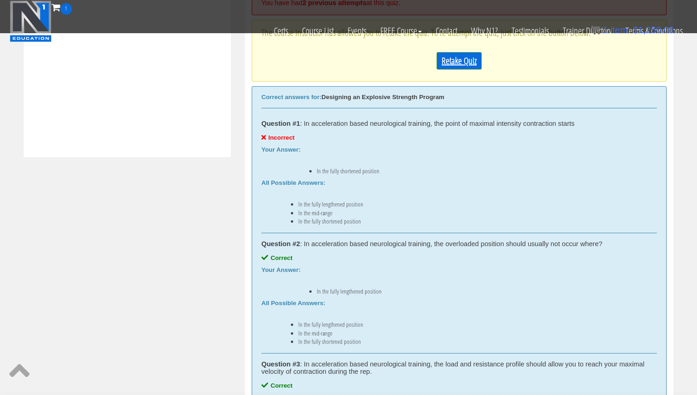
click at [452, 59] on link "Retake Quiz" at bounding box center [459, 61] width 45 height 18
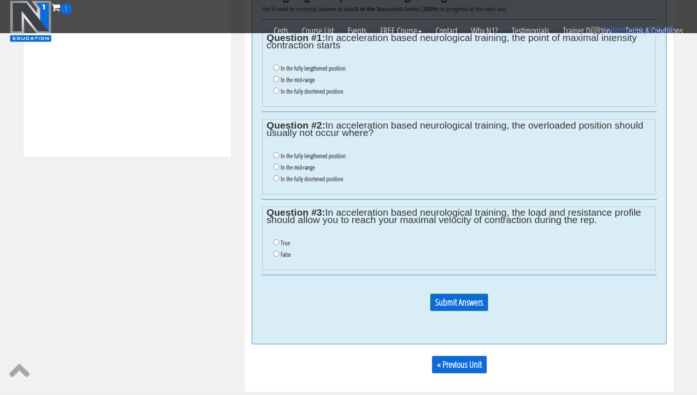
click at [305, 81] on label "In the mid-range" at bounding box center [298, 79] width 34 height 7
click at [279, 81] on input "In the mid-range" at bounding box center [276, 79] width 6 height 6
radio input "true"
click at [302, 157] on label "In the fully lengthened position" at bounding box center [313, 155] width 65 height 7
click at [279, 157] on input "In the fully lengthened position" at bounding box center [276, 155] width 6 height 6
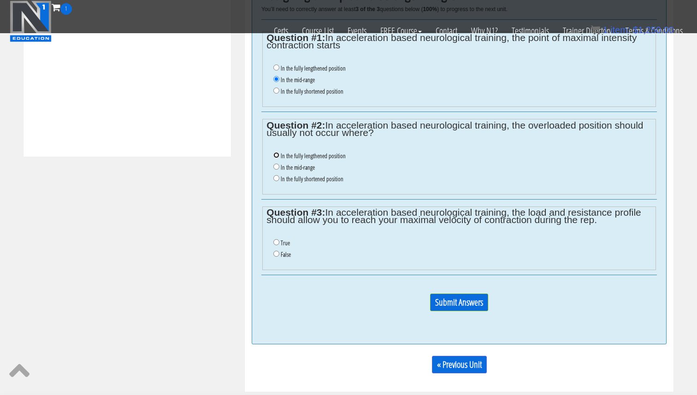
radio input "true"
click at [284, 253] on label "False" at bounding box center [286, 254] width 10 height 7
click at [279, 253] on input "False" at bounding box center [276, 254] width 6 height 6
radio input "true"
click at [483, 308] on input "Submit Answers" at bounding box center [459, 303] width 58 height 18
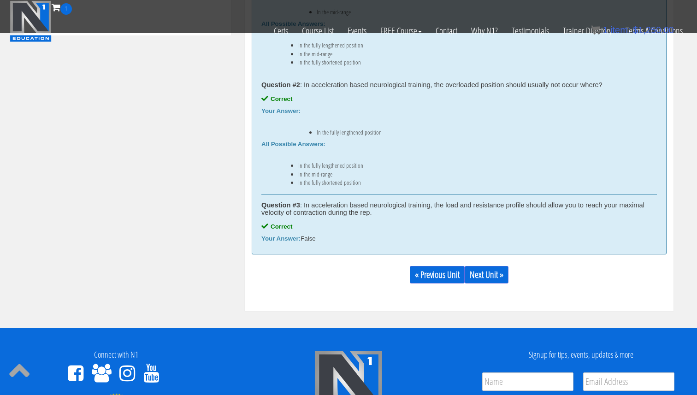
scroll to position [556, 0]
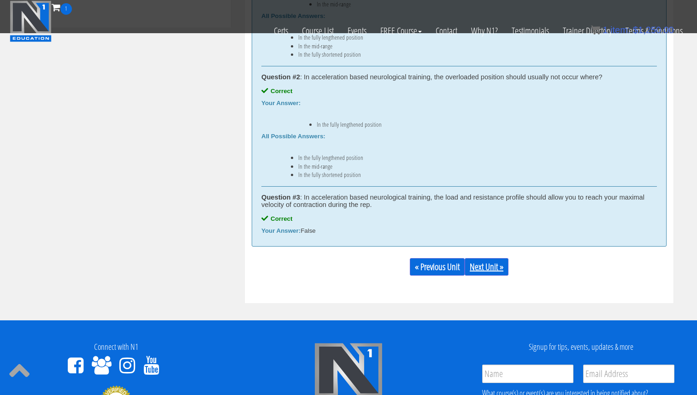
click at [507, 263] on link "Next Unit »" at bounding box center [487, 267] width 44 height 18
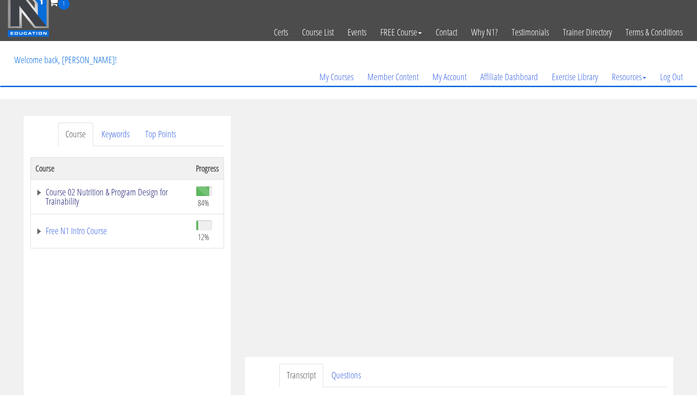
scroll to position [7, 0]
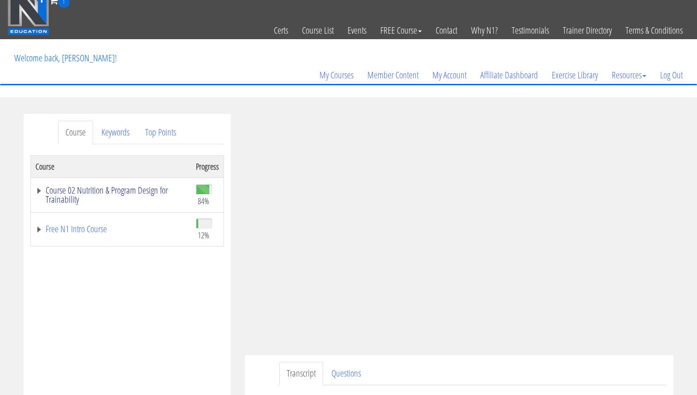
click at [146, 198] on link "Course 02 Nutrition & Program Design for Trainability" at bounding box center [111, 195] width 151 height 18
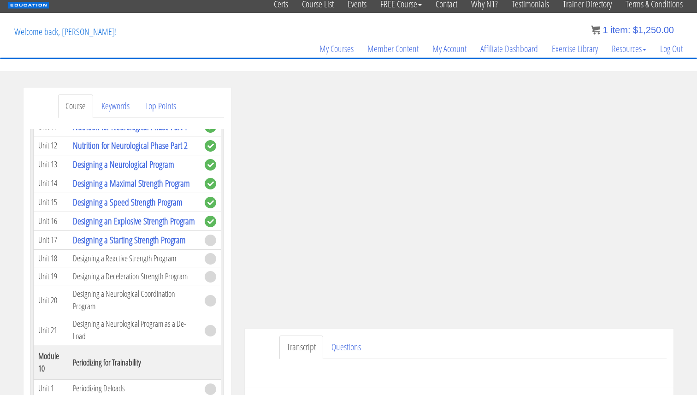
scroll to position [35, 0]
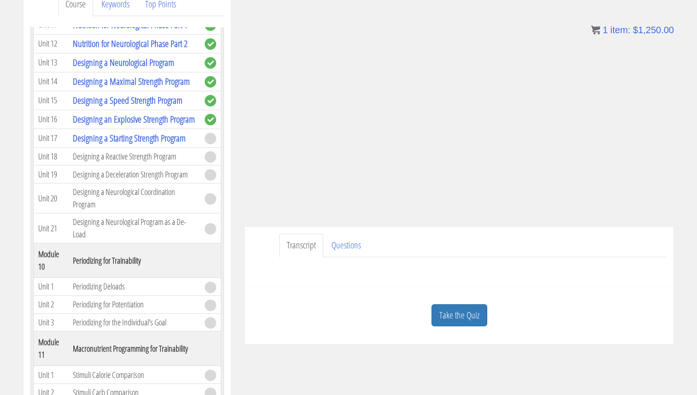
click at [454, 316] on link "Take the Quiz" at bounding box center [460, 315] width 56 height 23
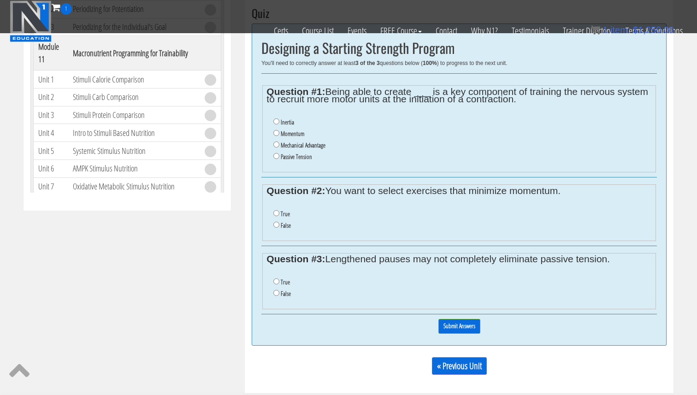
scroll to position [378, 0]
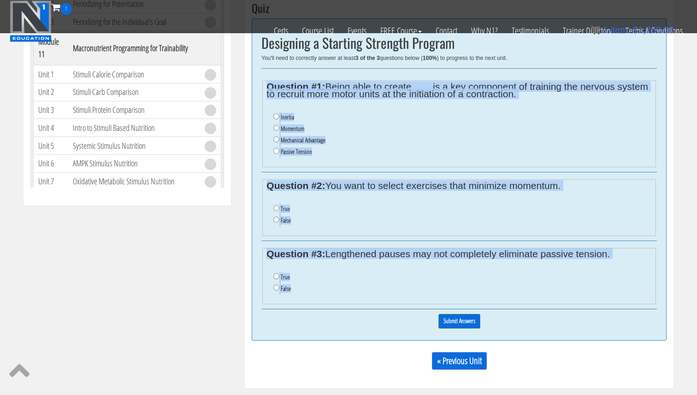
drag, startPoint x: 330, startPoint y: 290, endPoint x: 267, endPoint y: 83, distance: 216.7
click at [268, 82] on div "Designing a Starting Strength Program You'll need to correctly answer at least …" at bounding box center [459, 179] width 415 height 322
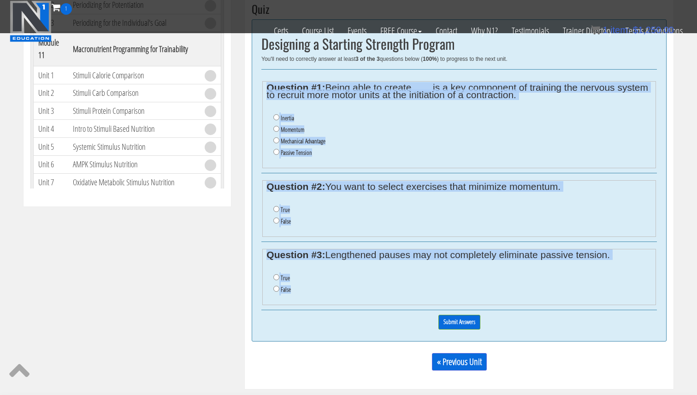
copy div "Question #1: Being able to create ___ is a key component of training the nervou…"
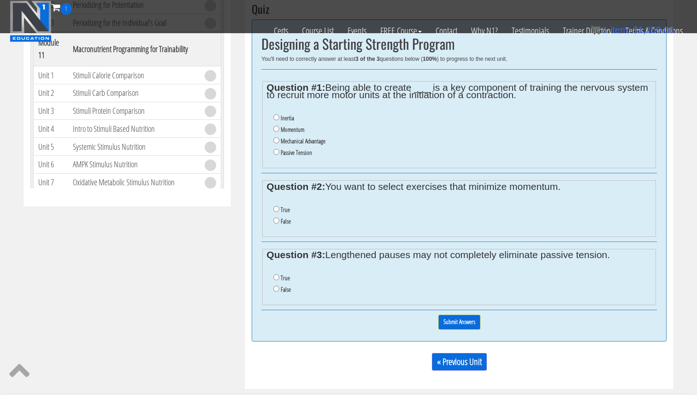
click at [286, 130] on label "Momentum" at bounding box center [293, 129] width 24 height 7
click at [279, 130] on input "Momentum" at bounding box center [276, 129] width 6 height 6
radio input "true"
click at [276, 223] on input "False" at bounding box center [276, 221] width 6 height 6
radio input "true"
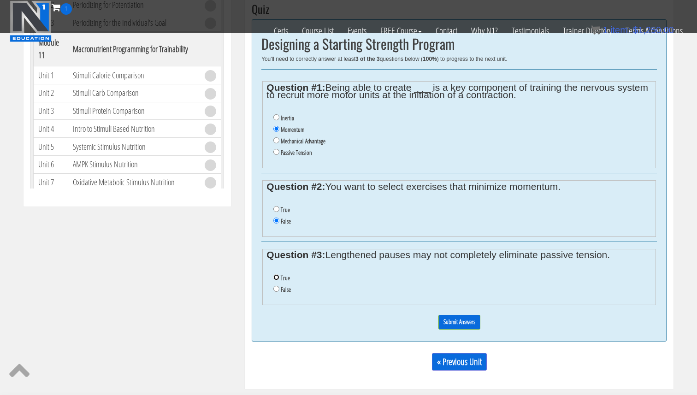
click at [278, 278] on input "True" at bounding box center [276, 277] width 6 height 6
radio input "true"
click at [464, 321] on input "Submit Answers" at bounding box center [459, 322] width 42 height 14
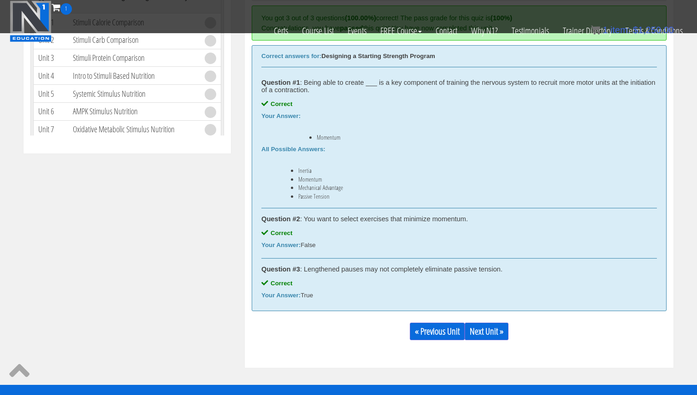
scroll to position [440, 0]
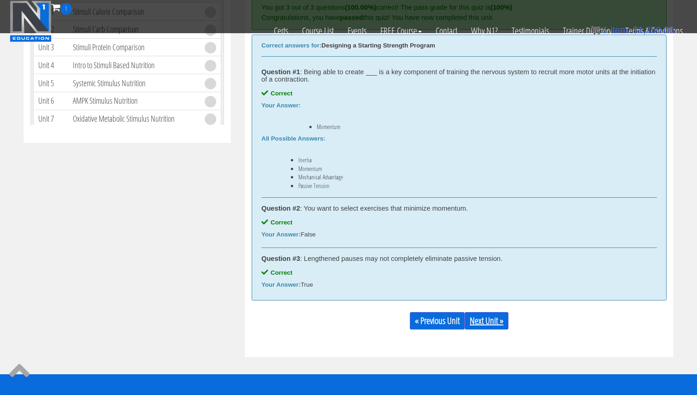
click at [478, 324] on link "Next Unit »" at bounding box center [487, 321] width 44 height 18
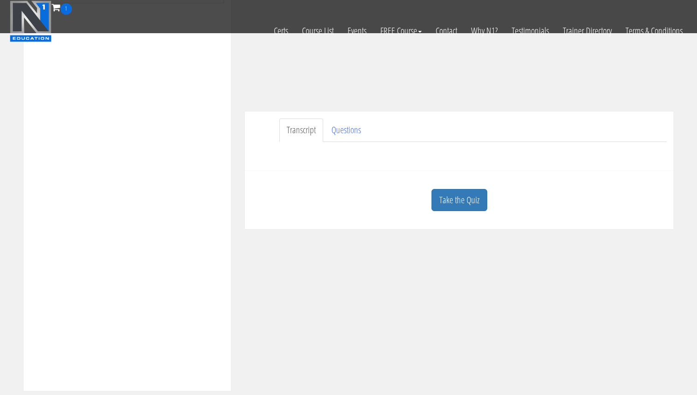
scroll to position [222, 0]
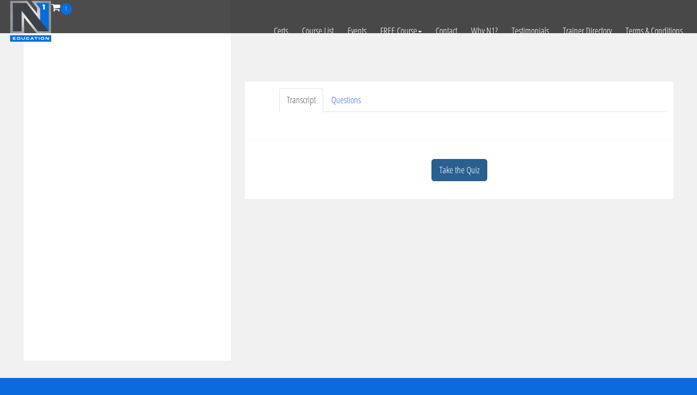
click at [459, 170] on link "Take the Quiz" at bounding box center [460, 170] width 56 height 23
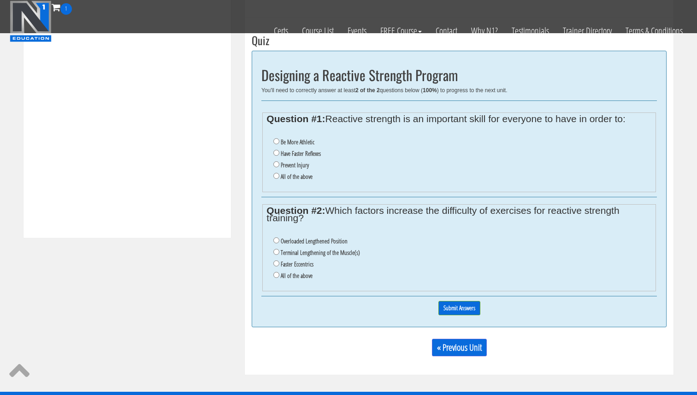
scroll to position [320, 0]
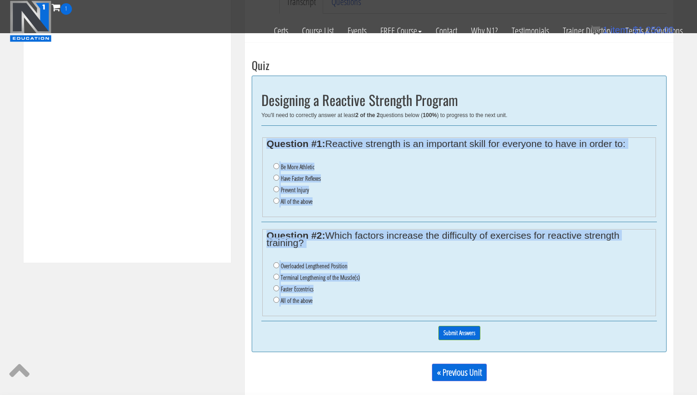
drag, startPoint x: 267, startPoint y: 136, endPoint x: 340, endPoint y: 303, distance: 182.1
click at [340, 303] on div "Designing a Reactive Strength Program You'll need to correctly answer at least …" at bounding box center [459, 214] width 415 height 277
copy div "Question #1: Reactive strength is an important skill for everyone to have in or…"
click at [277, 201] on input "All of the above" at bounding box center [276, 201] width 6 height 6
radio input "true"
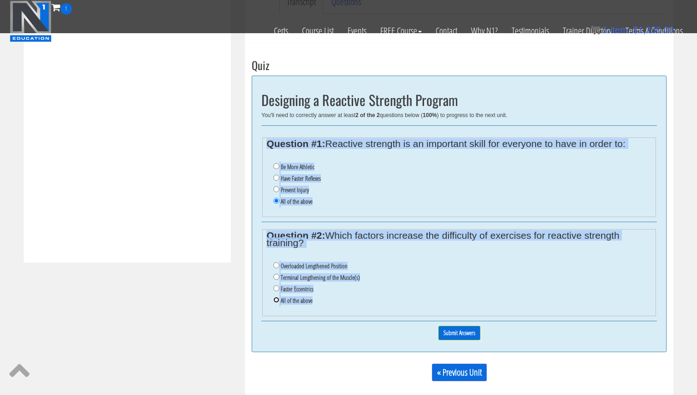
click at [277, 300] on input "All of the above" at bounding box center [276, 300] width 6 height 6
radio input "true"
click at [468, 337] on input "Submit Answers" at bounding box center [459, 333] width 42 height 14
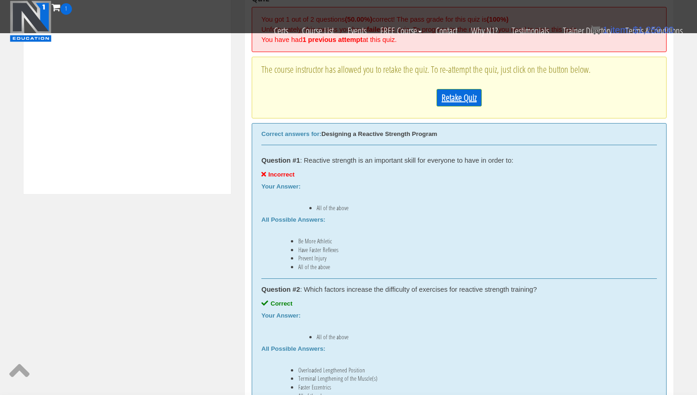
scroll to position [388, 0]
click at [446, 103] on link "Retake Quiz" at bounding box center [459, 99] width 45 height 18
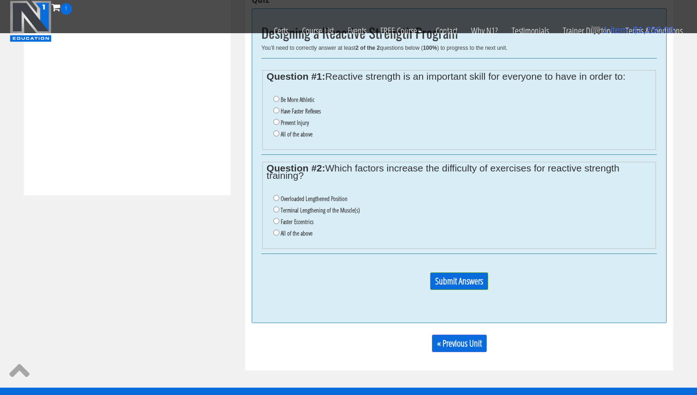
drag, startPoint x: 309, startPoint y: 108, endPoint x: 308, endPoint y: 117, distance: 8.4
click at [309, 108] on label "Have Faster Reflexes" at bounding box center [301, 110] width 40 height 7
click at [279, 108] on input "Have Faster Reflexes" at bounding box center [276, 110] width 6 height 6
radio input "true"
click at [295, 232] on label "All of the above" at bounding box center [297, 233] width 32 height 7
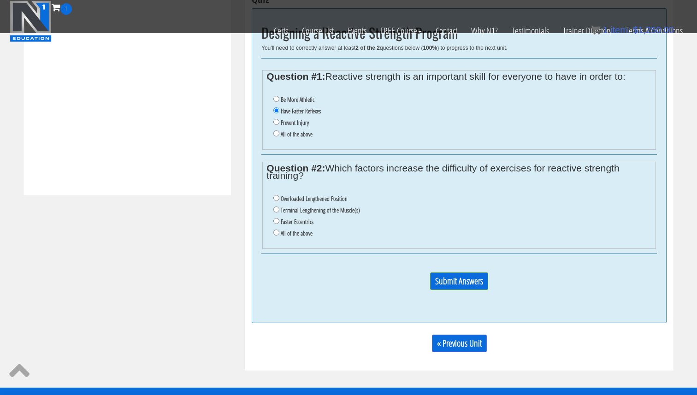
drag, startPoint x: 298, startPoint y: 235, endPoint x: 320, endPoint y: 245, distance: 23.5
click at [298, 235] on label "All of the above" at bounding box center [297, 233] width 32 height 7
click at [279, 235] on input "All of the above" at bounding box center [276, 233] width 6 height 6
radio input "true"
click at [443, 291] on p "Submit Answers" at bounding box center [459, 284] width 396 height 25
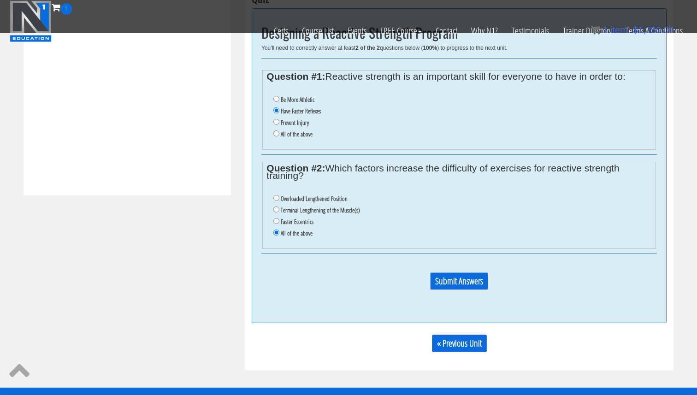
click at [446, 287] on input "Submit Answers" at bounding box center [459, 281] width 58 height 18
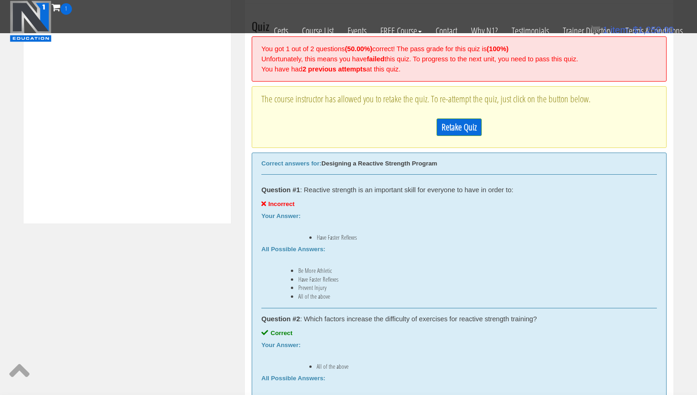
scroll to position [361, 0]
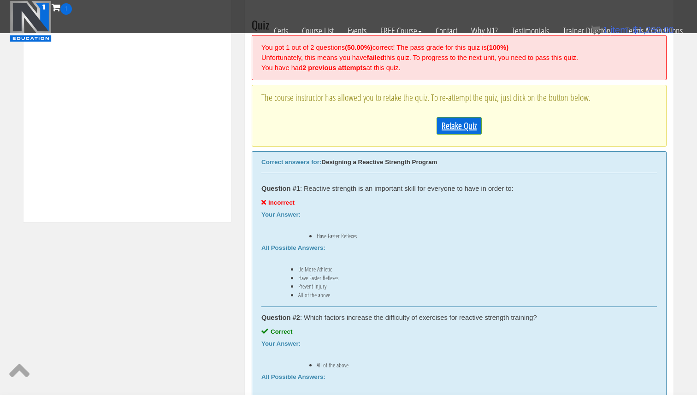
click at [448, 126] on link "Retake Quiz" at bounding box center [459, 126] width 45 height 18
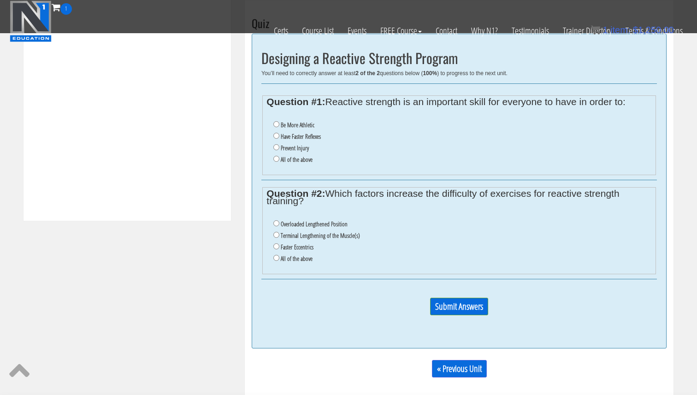
click at [298, 149] on label "Prevent Injury" at bounding box center [295, 147] width 28 height 7
click at [279, 149] on input "Prevent Injury" at bounding box center [276, 147] width 6 height 6
radio input "true"
click at [295, 257] on label "All of the above" at bounding box center [297, 258] width 32 height 7
click at [293, 260] on label "All of the above" at bounding box center [297, 258] width 32 height 7
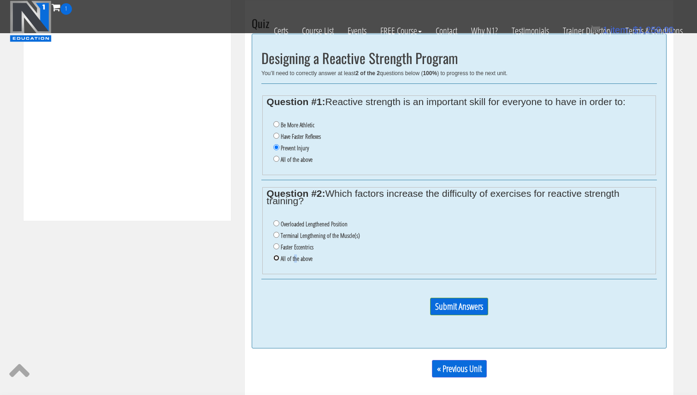
click at [279, 260] on input "All of the above" at bounding box center [276, 258] width 6 height 6
radio input "true"
drag, startPoint x: 482, startPoint y: 320, endPoint x: 476, endPoint y: 309, distance: 13.0
click at [482, 319] on p "Submit Answers" at bounding box center [459, 310] width 396 height 25
click at [476, 309] on input "Submit Answers" at bounding box center [459, 307] width 58 height 18
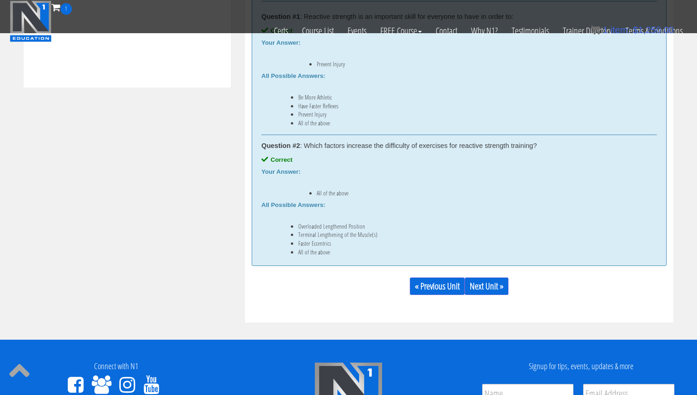
scroll to position [539, 0]
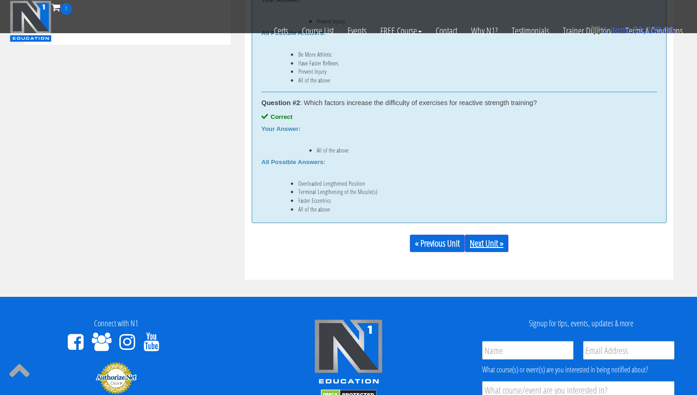
click at [495, 240] on link "Next Unit »" at bounding box center [487, 244] width 44 height 18
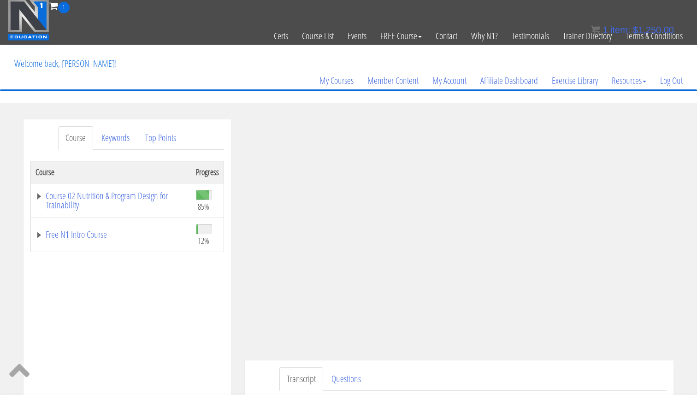
scroll to position [0, 0]
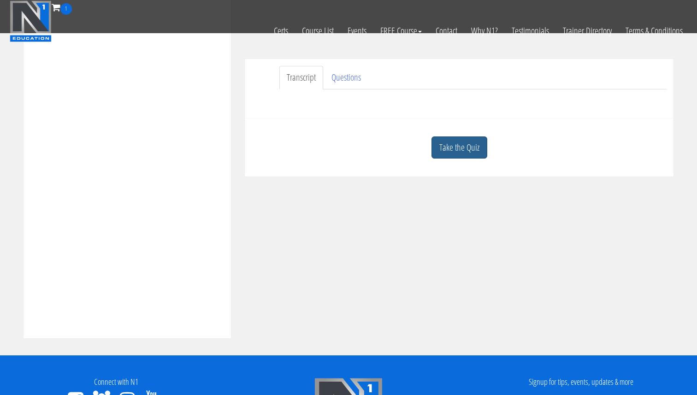
click at [448, 153] on link "Take the Quiz" at bounding box center [460, 147] width 56 height 23
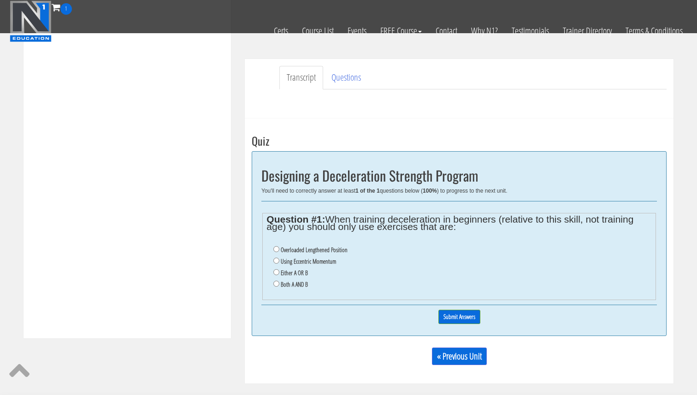
scroll to position [244, 0]
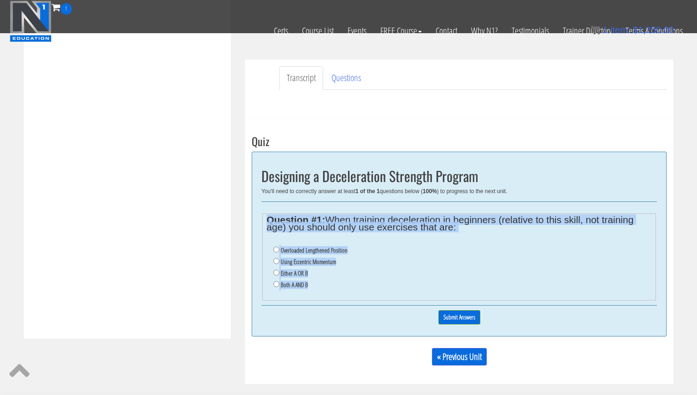
drag, startPoint x: 312, startPoint y: 285, endPoint x: 263, endPoint y: 213, distance: 87.6
click at [263, 213] on div "Question #1: When training deceleration in beginners (relative to this skill, n…" at bounding box center [459, 256] width 396 height 99
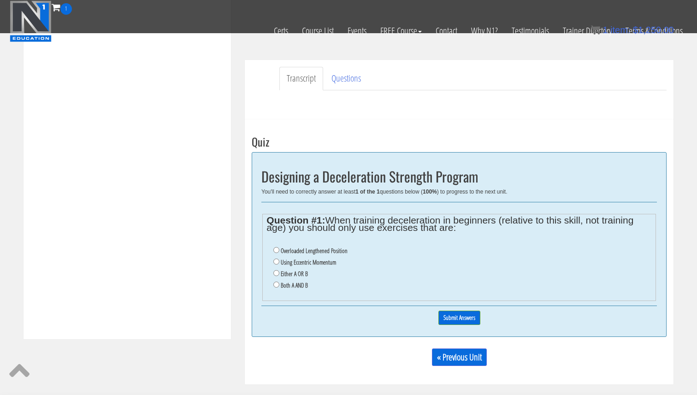
click at [319, 260] on label "Using Eccentric Momentum" at bounding box center [308, 262] width 55 height 7
click at [279, 260] on input "Using Eccentric Momentum" at bounding box center [276, 262] width 6 height 6
radio input "true"
click at [324, 266] on label "Using Eccentric Momentum" at bounding box center [308, 262] width 55 height 7
click at [279, 265] on input "Using Eccentric Momentum" at bounding box center [276, 262] width 6 height 6
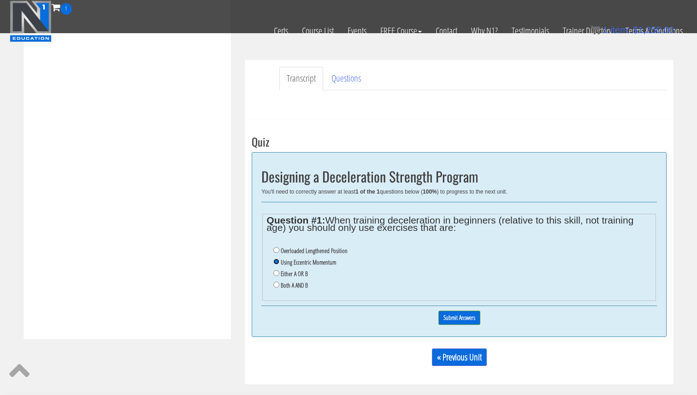
scroll to position [243, 0]
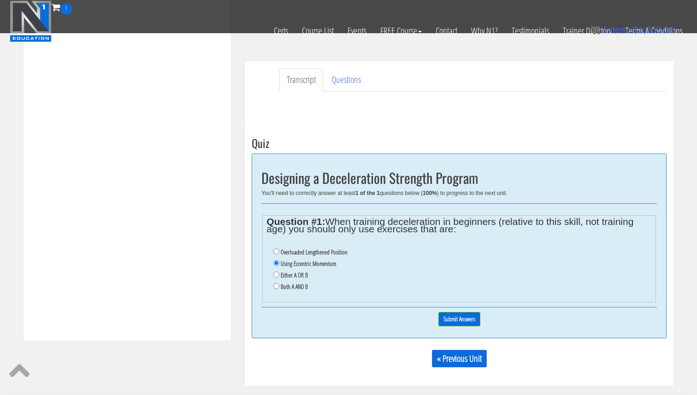
click at [324, 263] on label "Using Eccentric Momentum" at bounding box center [308, 263] width 55 height 7
click at [279, 263] on input "Using Eccentric Momentum" at bounding box center [276, 263] width 6 height 6
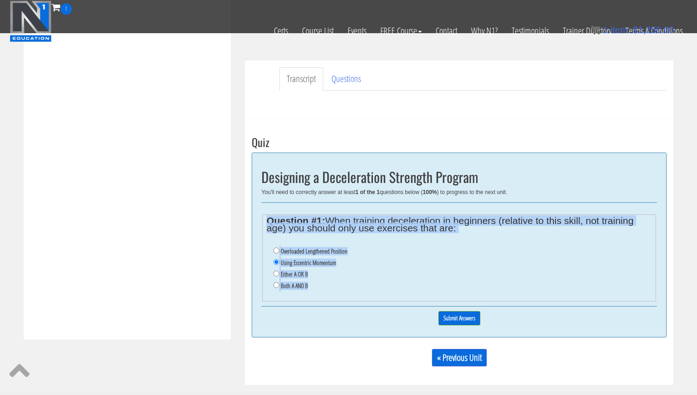
drag, startPoint x: 342, startPoint y: 293, endPoint x: 271, endPoint y: 217, distance: 103.7
click at [267, 218] on fieldset "Question #1: When training deceleration in beginners (relative to this skill, n…" at bounding box center [459, 257] width 394 height 87
copy fieldset "Question #1: When training deceleration in beginners (relative to this skill, n…"
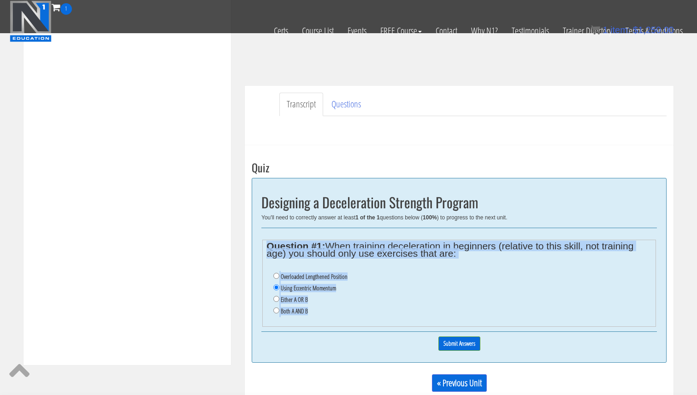
scroll to position [217, 0]
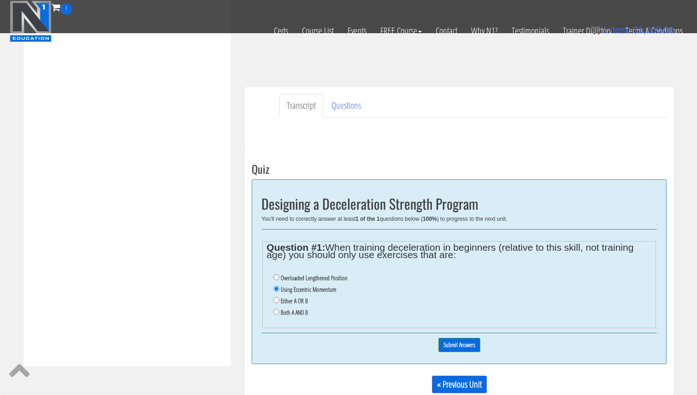
click at [309, 280] on label "Overloaded Lengthened Position" at bounding box center [314, 277] width 67 height 7
click at [279, 280] on input "Overloaded Lengthened Position" at bounding box center [276, 277] width 6 height 6
radio input "true"
drag, startPoint x: 309, startPoint y: 280, endPoint x: 379, endPoint y: 305, distance: 74.8
click at [309, 280] on label "Overloaded Lengthened Position" at bounding box center [314, 277] width 67 height 7
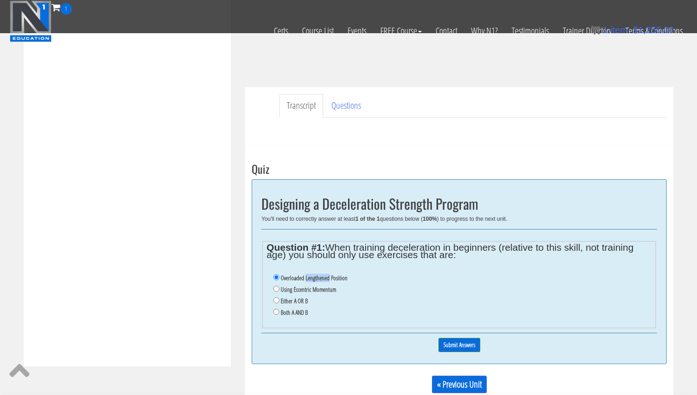
click at [279, 280] on input "Overloaded Lengthened Position" at bounding box center [276, 277] width 6 height 6
click at [451, 340] on input "Submit Answers" at bounding box center [459, 345] width 42 height 14
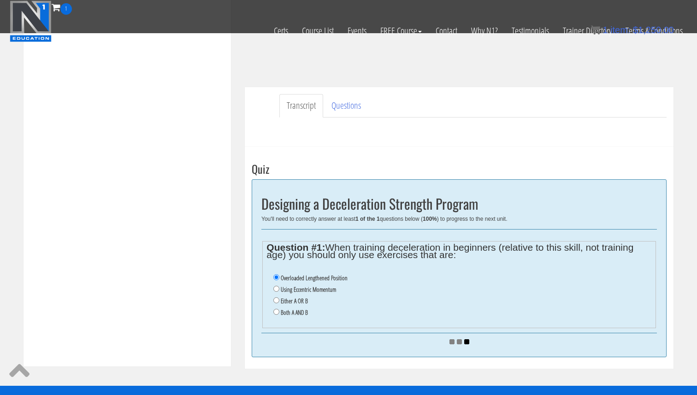
scroll to position [350, 0]
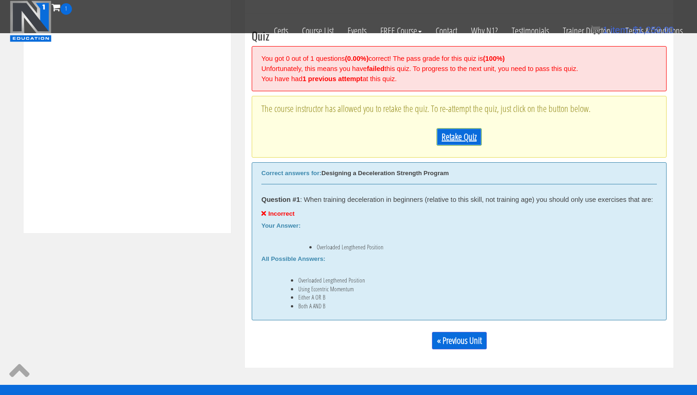
click at [452, 140] on link "Retake Quiz" at bounding box center [459, 137] width 45 height 18
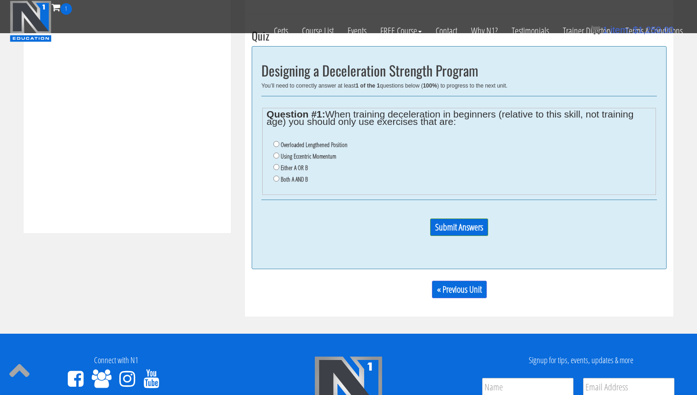
click at [321, 156] on label "Using Eccentric Momentum" at bounding box center [308, 156] width 55 height 7
click at [279, 156] on input "Using Eccentric Momentum" at bounding box center [276, 156] width 6 height 6
radio input "true"
click at [463, 226] on input "Submit Answers" at bounding box center [459, 228] width 58 height 18
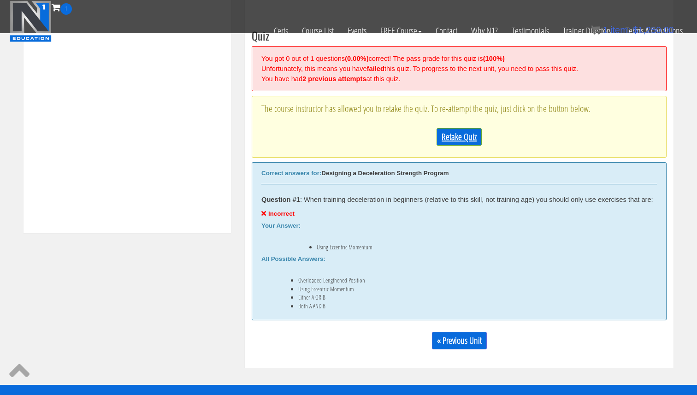
click at [463, 131] on link "Retake Quiz" at bounding box center [459, 137] width 45 height 18
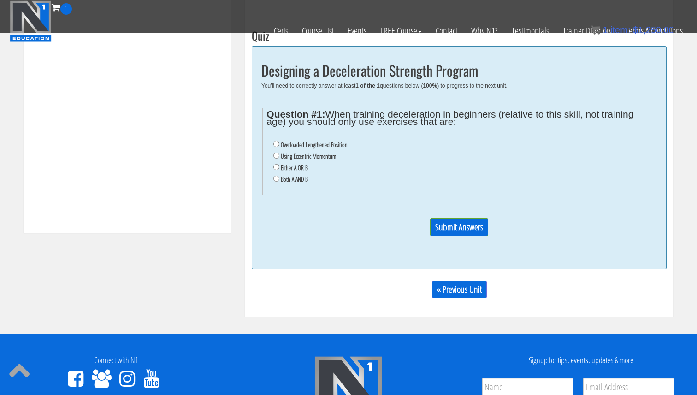
click at [303, 176] on label "Both A AND B" at bounding box center [294, 179] width 27 height 7
click at [279, 176] on input "Both A AND B" at bounding box center [276, 179] width 6 height 6
radio input "true"
click at [453, 221] on input "Submit Answers" at bounding box center [459, 228] width 58 height 18
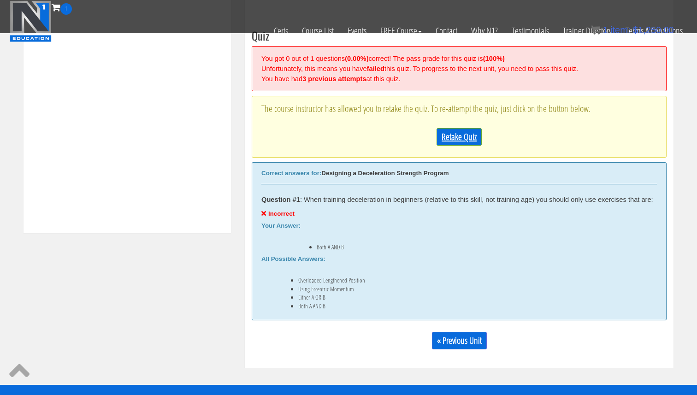
click at [468, 145] on link "Retake Quiz" at bounding box center [459, 137] width 45 height 18
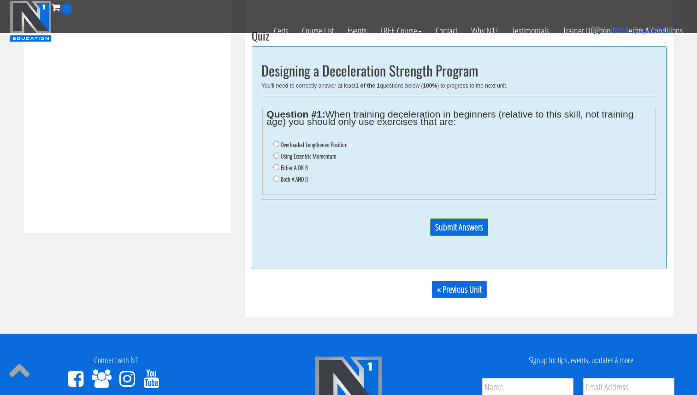
click at [294, 168] on label "Either A OR B" at bounding box center [294, 167] width 27 height 7
click at [279, 168] on input "Either A OR B" at bounding box center [276, 167] width 6 height 6
radio input "true"
click at [462, 231] on input "Submit Answers" at bounding box center [459, 228] width 58 height 18
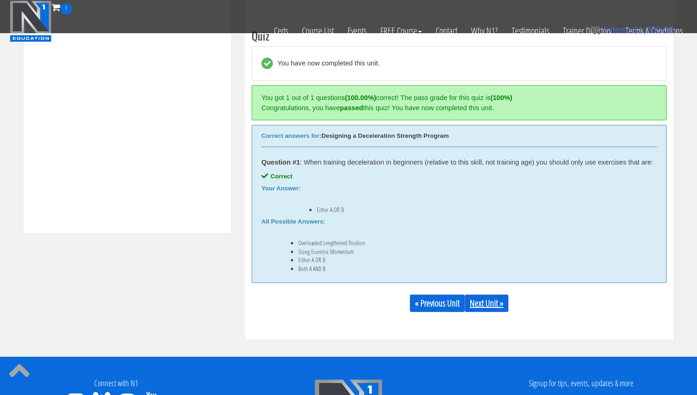
click at [482, 298] on link "Next Unit »" at bounding box center [487, 304] width 44 height 18
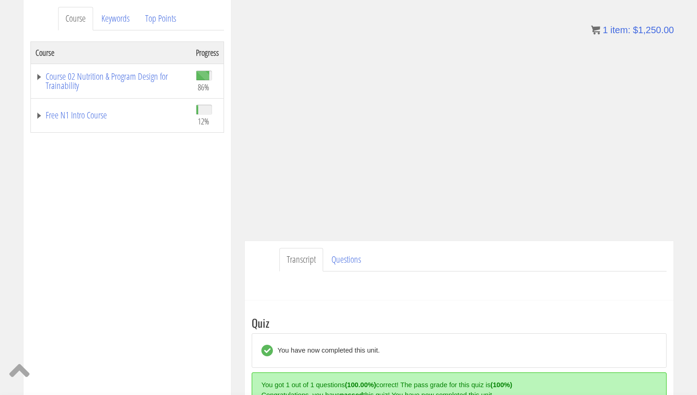
scroll to position [0, 0]
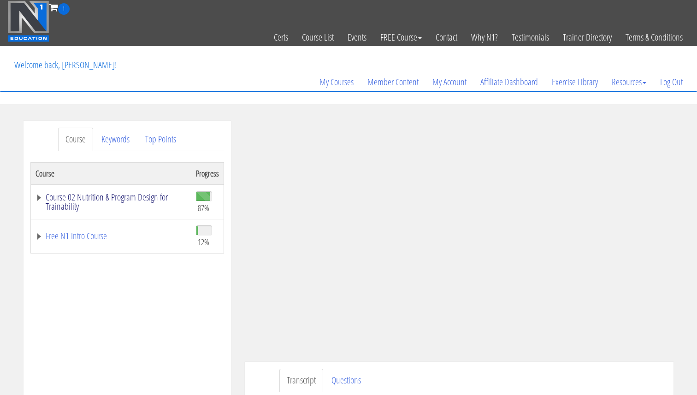
click at [111, 201] on link "Course 02 Nutrition & Program Design for Trainability" at bounding box center [111, 202] width 151 height 18
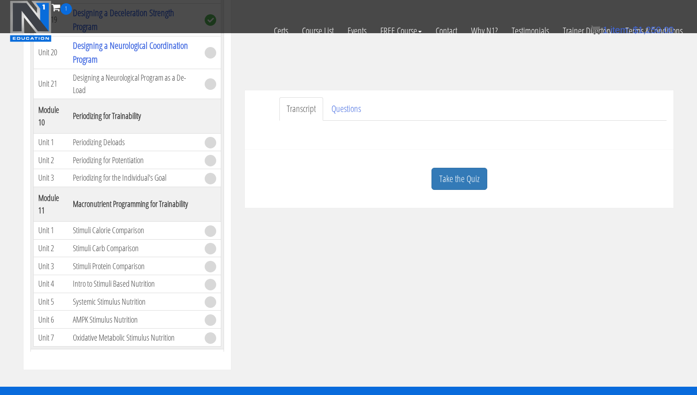
scroll to position [215, 0]
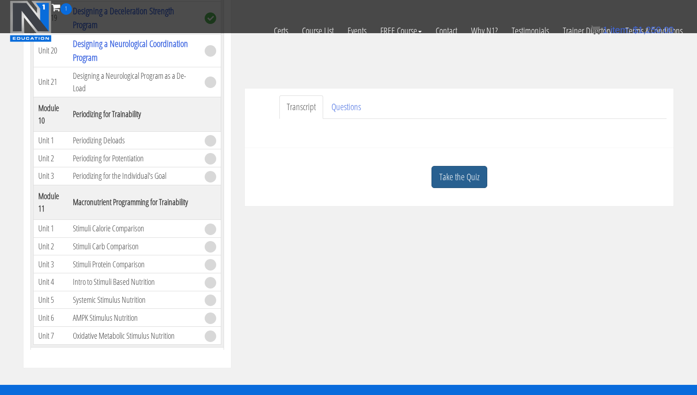
click at [460, 182] on link "Take the Quiz" at bounding box center [460, 177] width 56 height 23
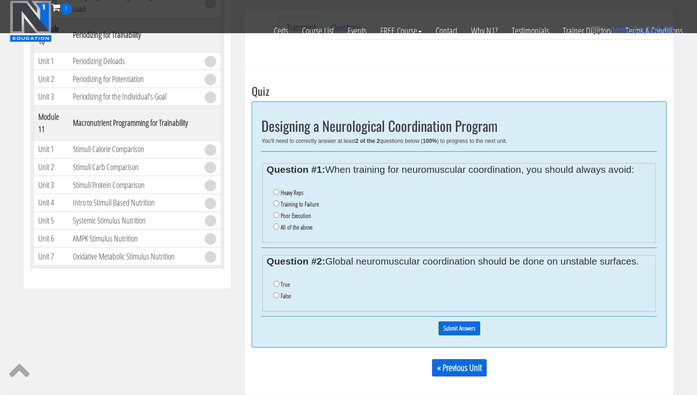
scroll to position [295, 0]
click at [298, 216] on label "Poor Execution" at bounding box center [296, 215] width 30 height 7
click at [279, 216] on input "Poor Execution" at bounding box center [276, 215] width 6 height 6
radio input "true"
click at [281, 284] on label "True" at bounding box center [285, 283] width 9 height 7
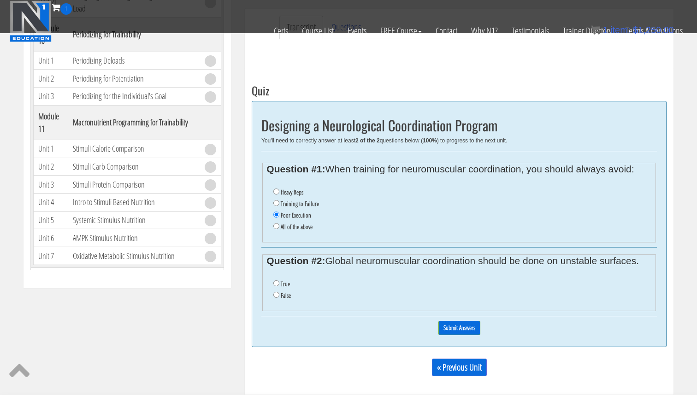
click at [279, 284] on input "True" at bounding box center [276, 283] width 6 height 6
radio input "true"
click at [280, 294] on li "False" at bounding box center [462, 296] width 378 height 12
click at [274, 295] on input "False" at bounding box center [276, 295] width 6 height 6
radio input "true"
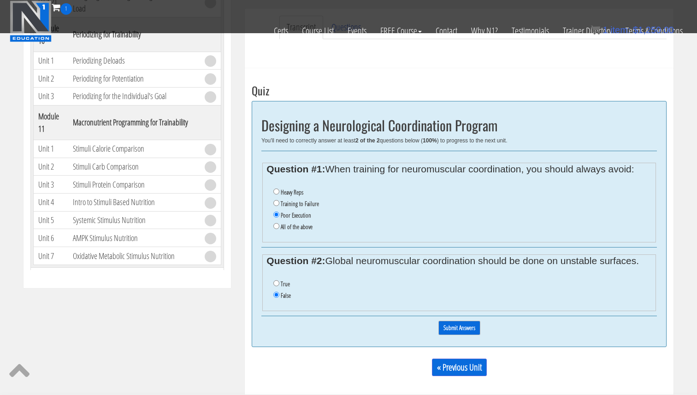
click at [464, 331] on input "Submit Answers" at bounding box center [459, 328] width 42 height 14
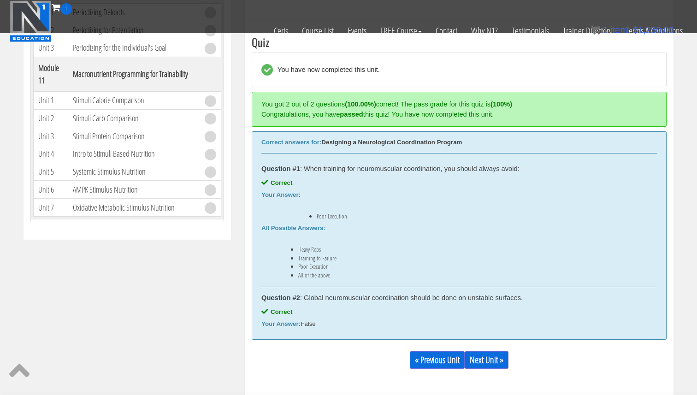
scroll to position [350, 0]
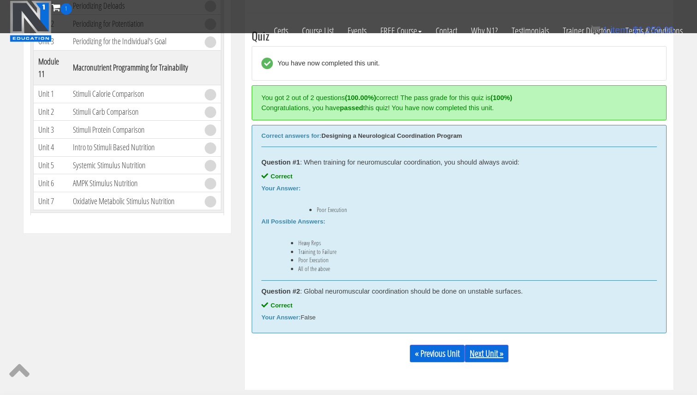
click at [489, 347] on link "Next Unit »" at bounding box center [487, 354] width 44 height 18
